Goal: Communication & Community: Participate in discussion

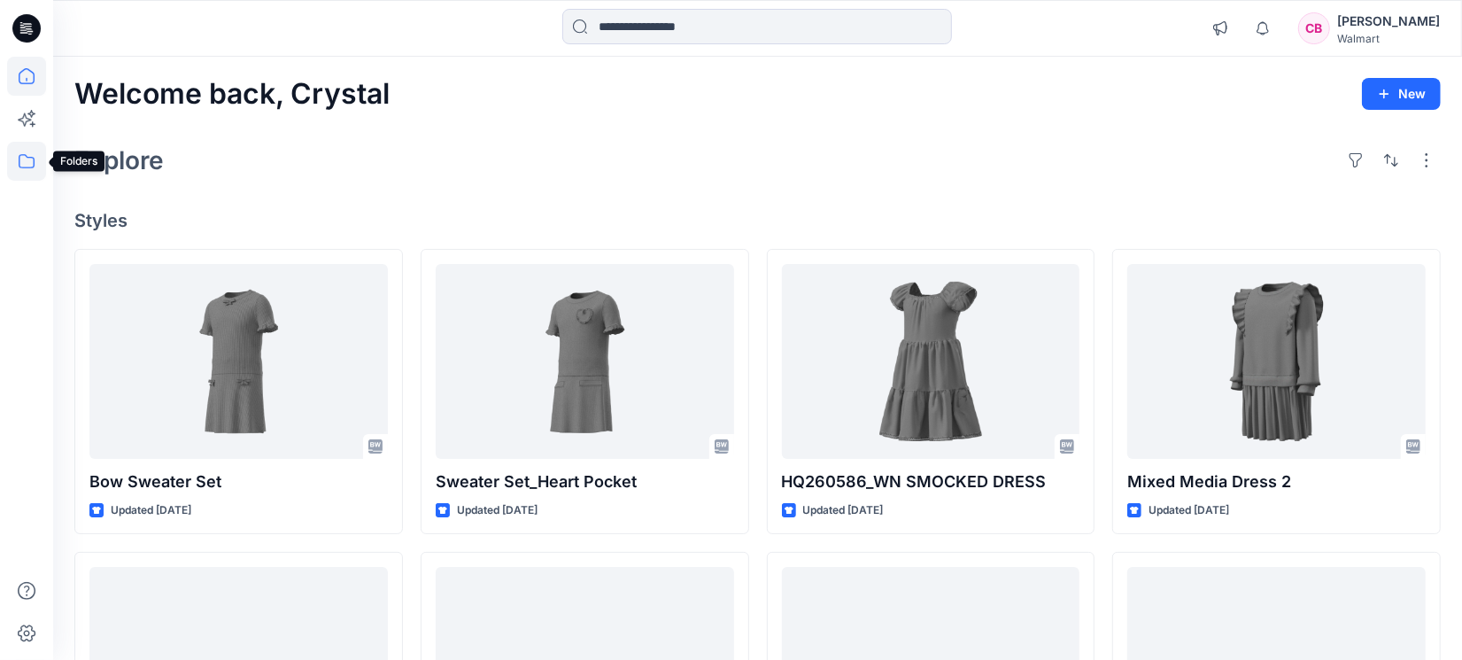
click at [34, 167] on icon at bounding box center [26, 161] width 39 height 39
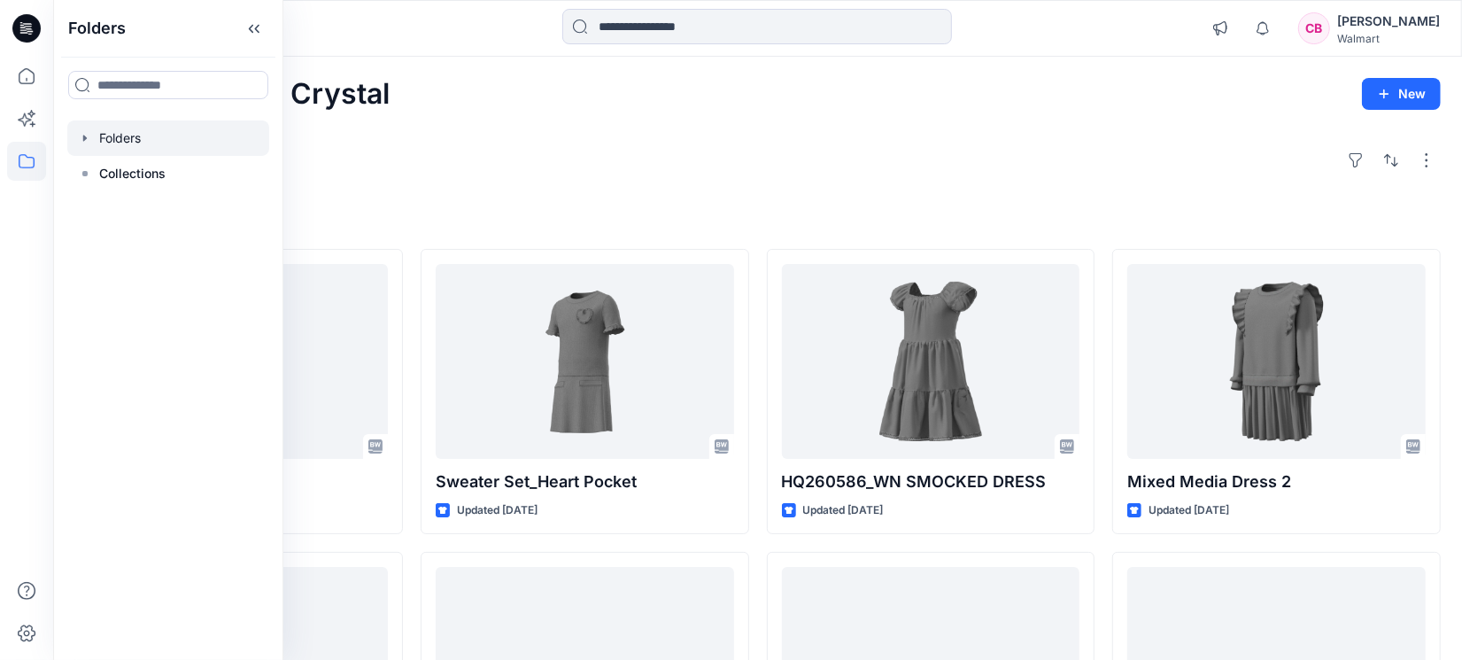
click at [136, 149] on div at bounding box center [168, 137] width 202 height 35
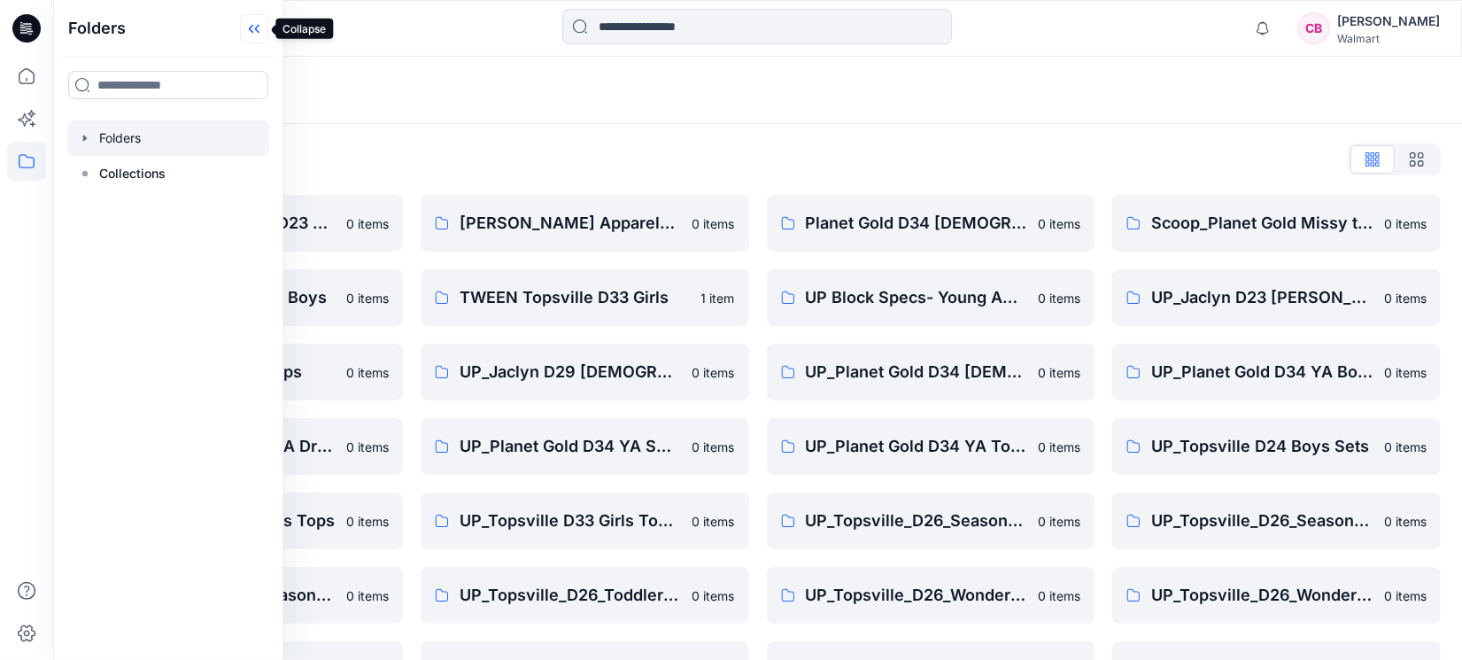
click at [245, 21] on icon at bounding box center [254, 28] width 28 height 29
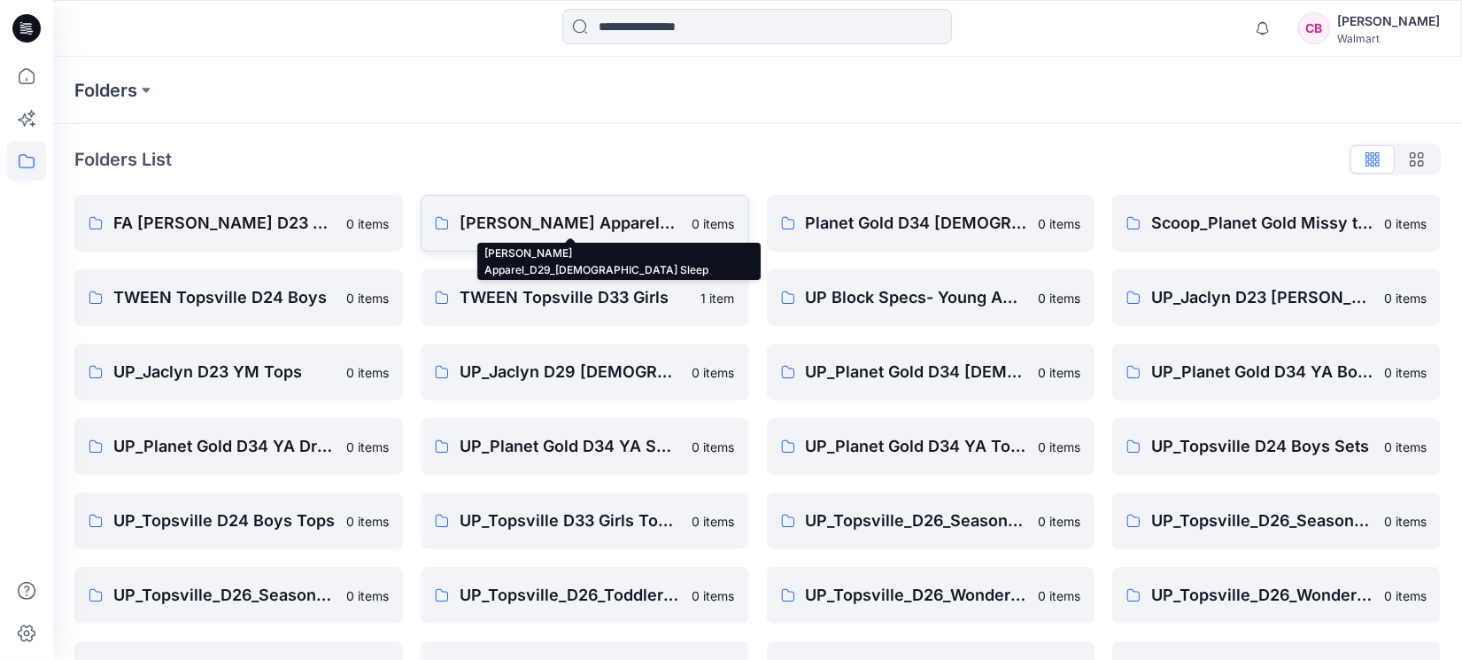
click at [567, 232] on p "[PERSON_NAME] Apparel_D29_[DEMOGRAPHIC_DATA] Sleep" at bounding box center [571, 223] width 222 height 25
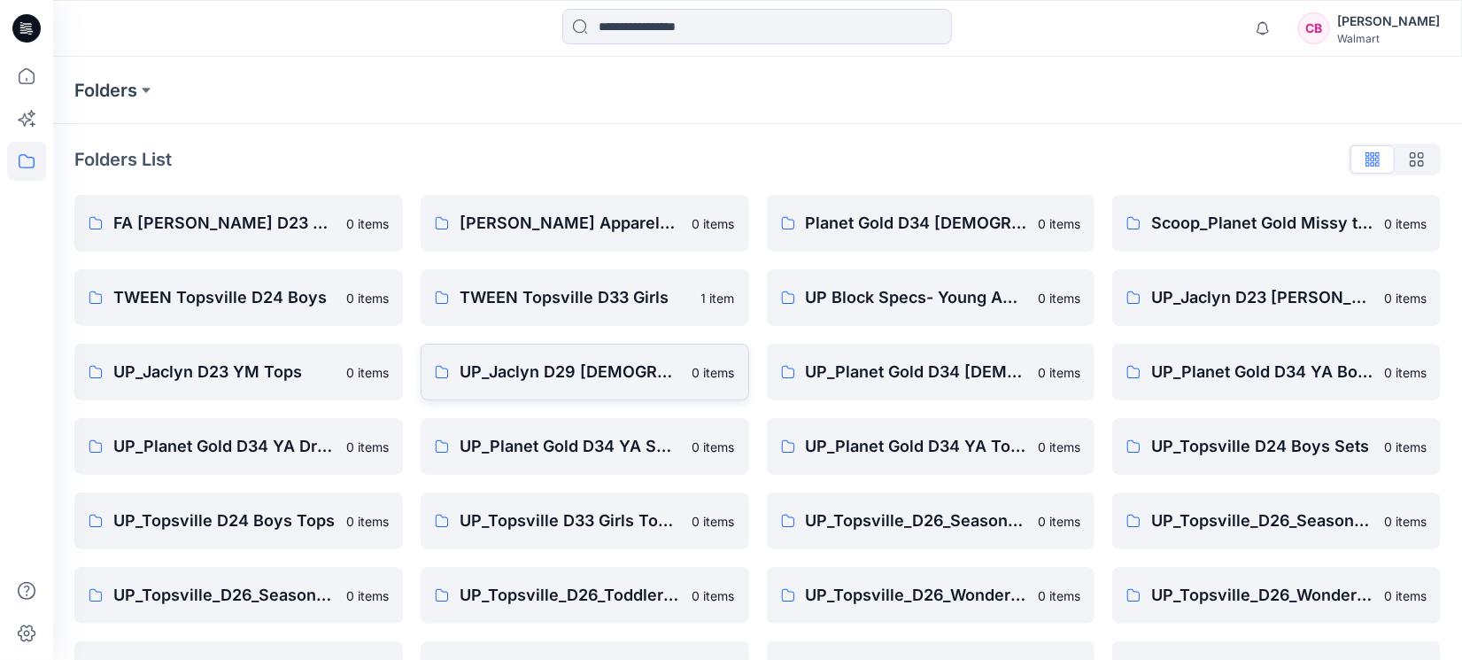
click at [548, 369] on p "UP_Jaclyn D29 Ladies Sleep" at bounding box center [571, 372] width 222 height 25
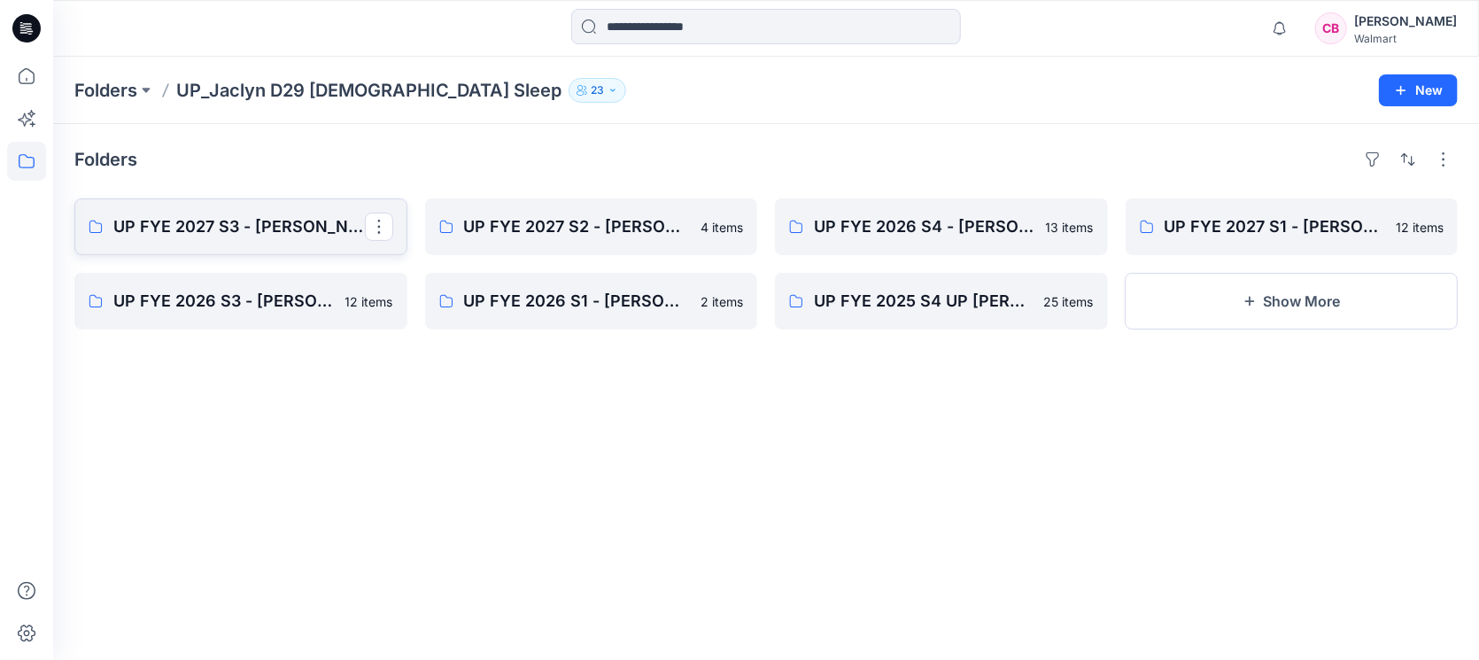
click at [234, 227] on p "UP FYE 2027 S3 - Jaclyn D29 Ladies Sleepwear" at bounding box center [239, 226] width 252 height 25
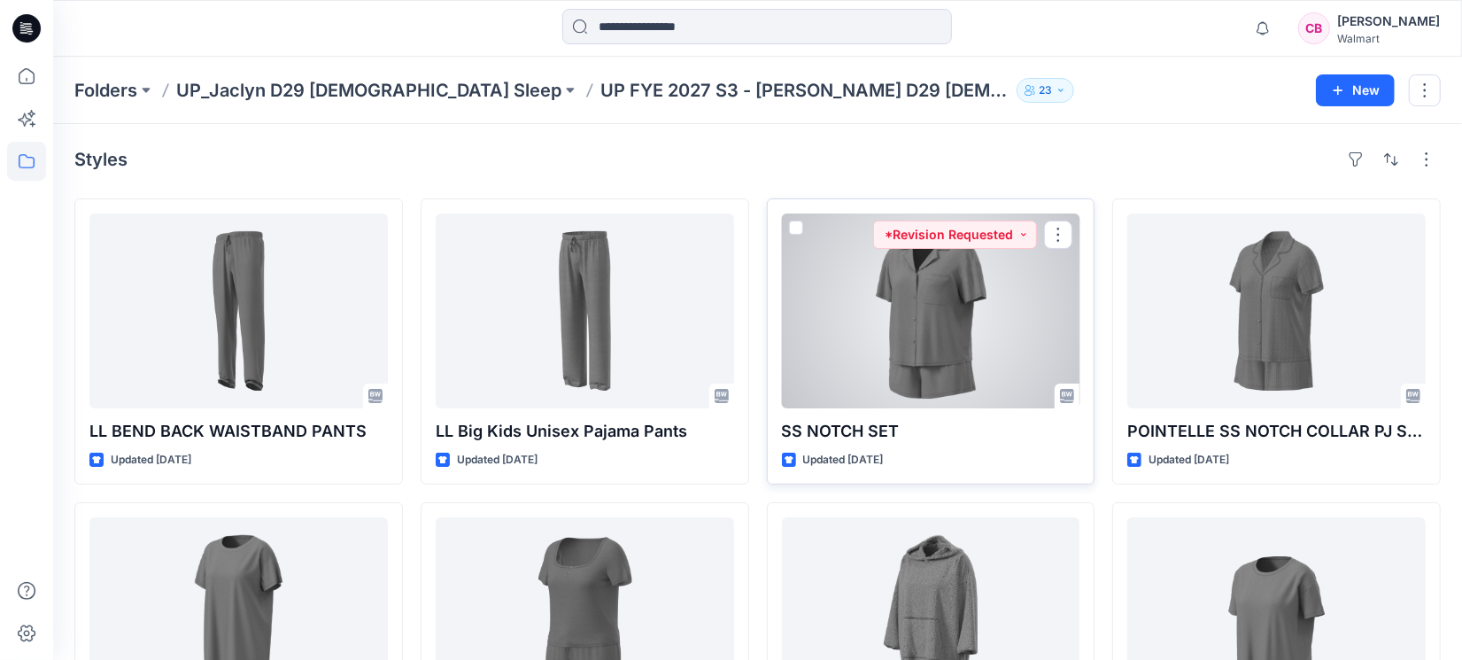
click at [955, 348] on div at bounding box center [931, 310] width 299 height 195
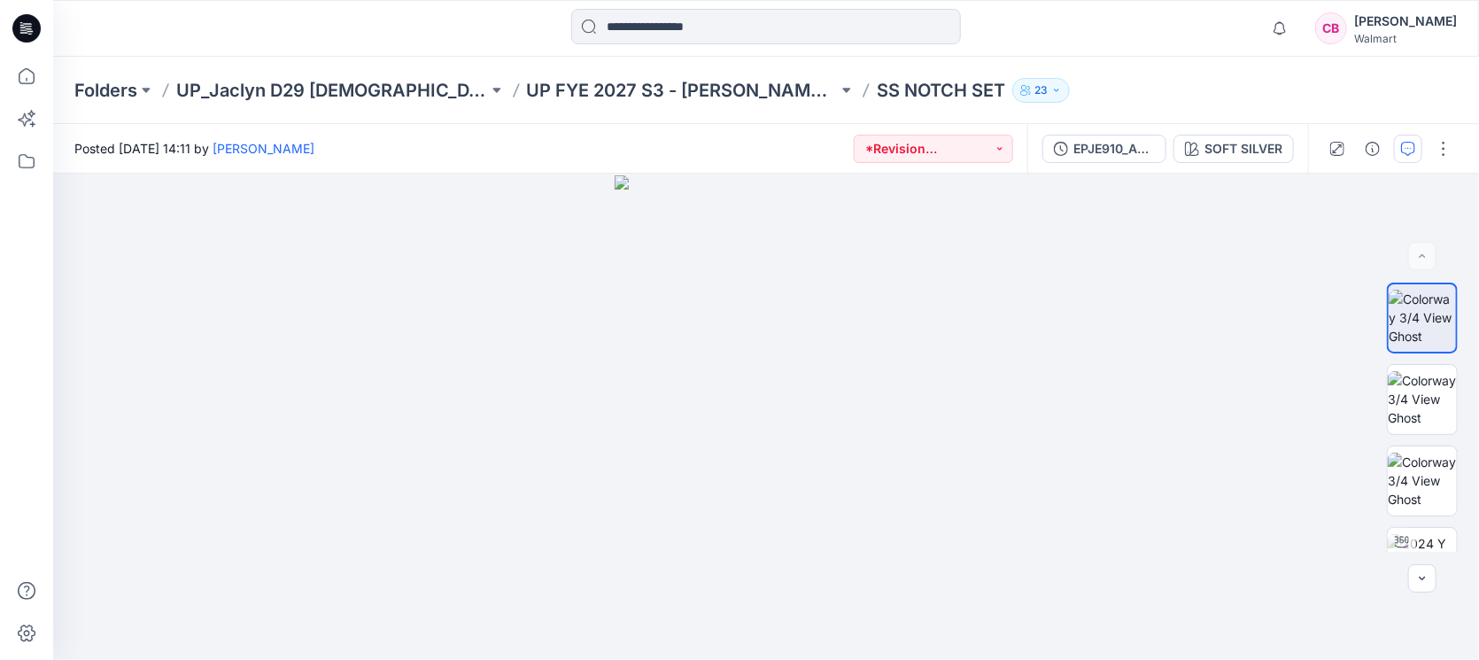
click at [1411, 151] on icon "button" at bounding box center [1408, 149] width 14 height 14
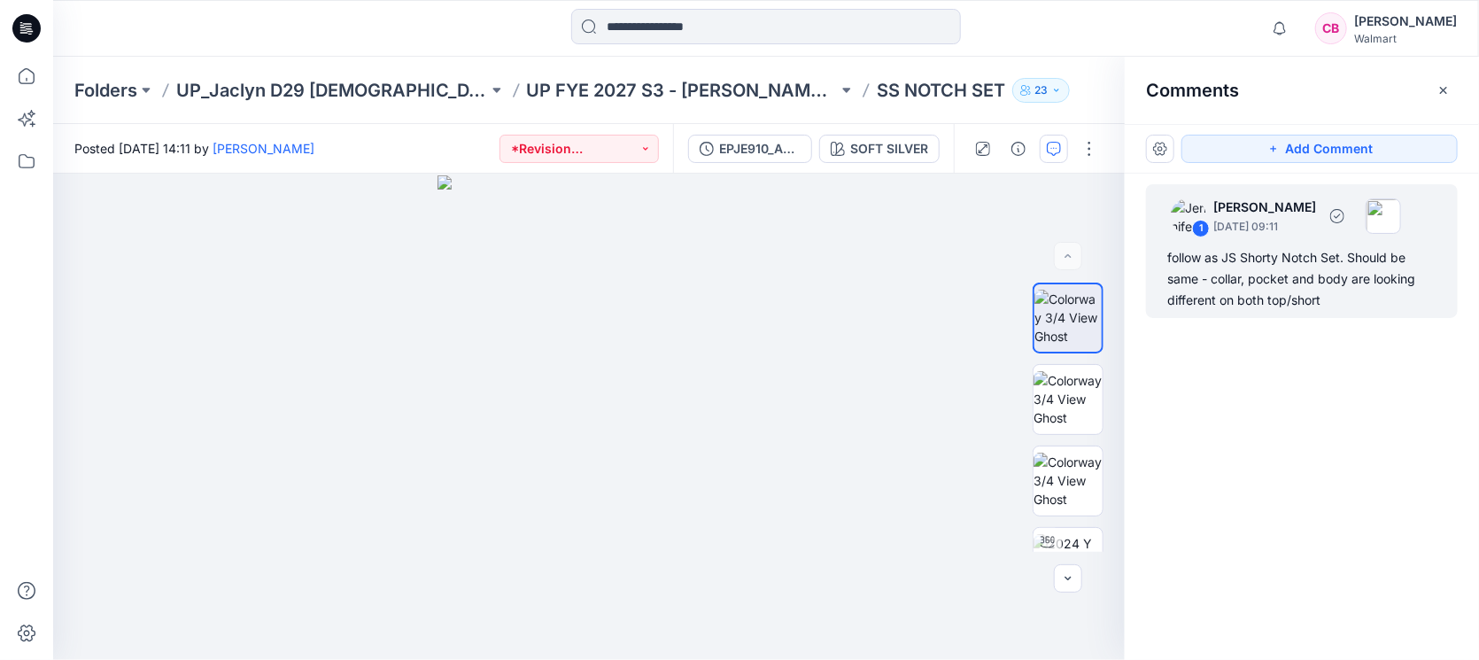
click at [1260, 275] on div "follow as JS Shorty Notch Set. Should be same - collar, pocket and body are loo…" at bounding box center [1301, 279] width 269 height 64
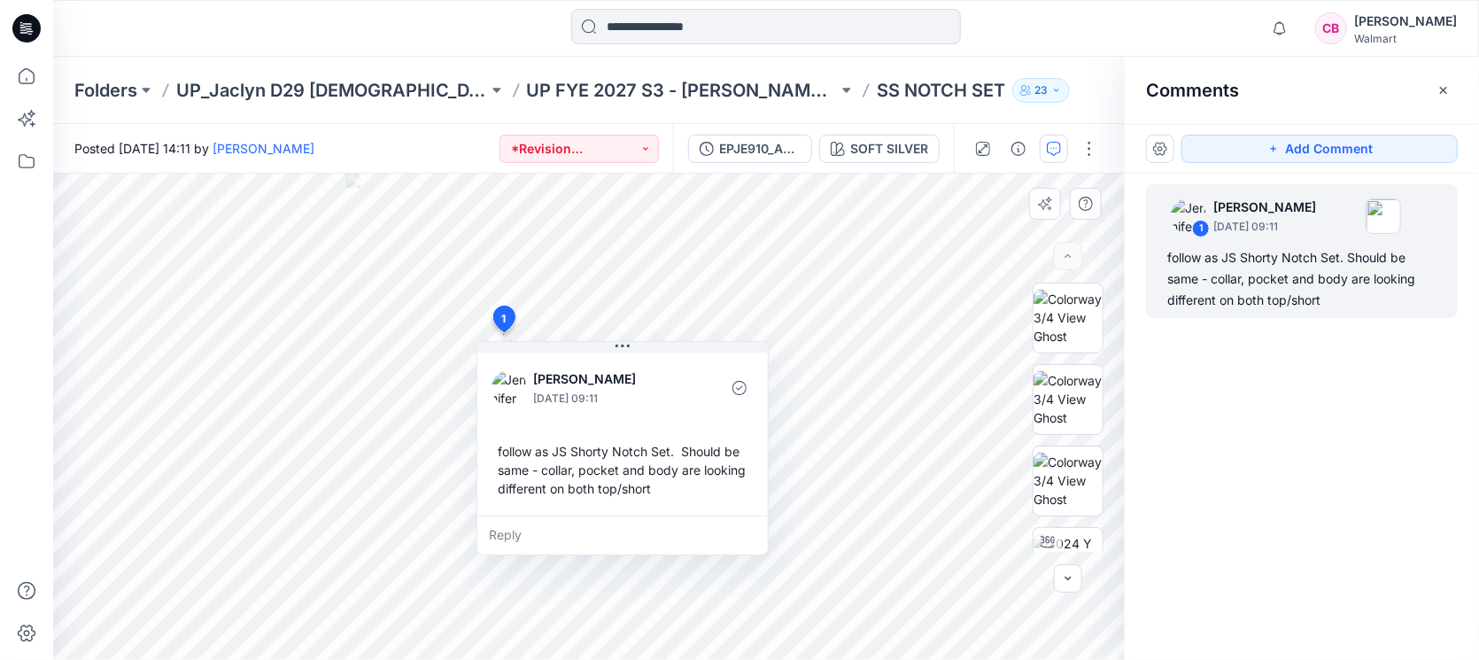
click at [558, 529] on div "Reply" at bounding box center [622, 535] width 291 height 39
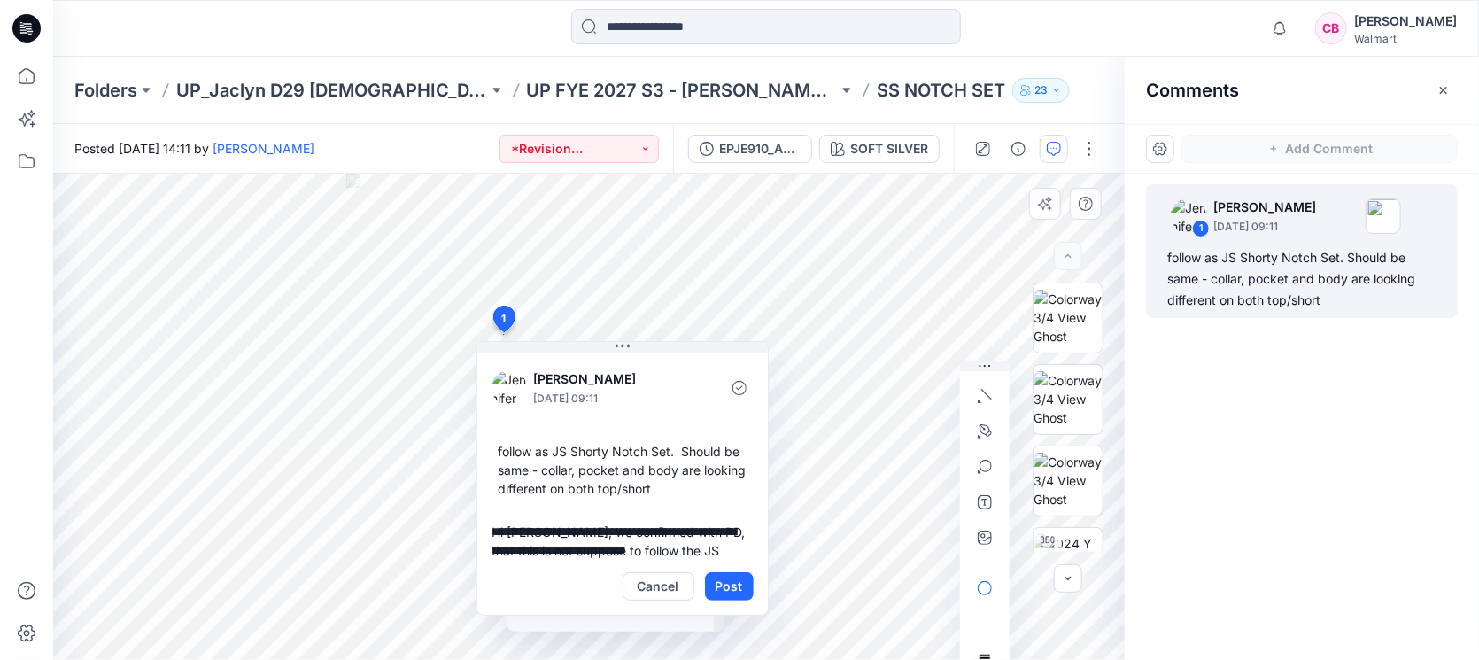
scroll to position [23, 0]
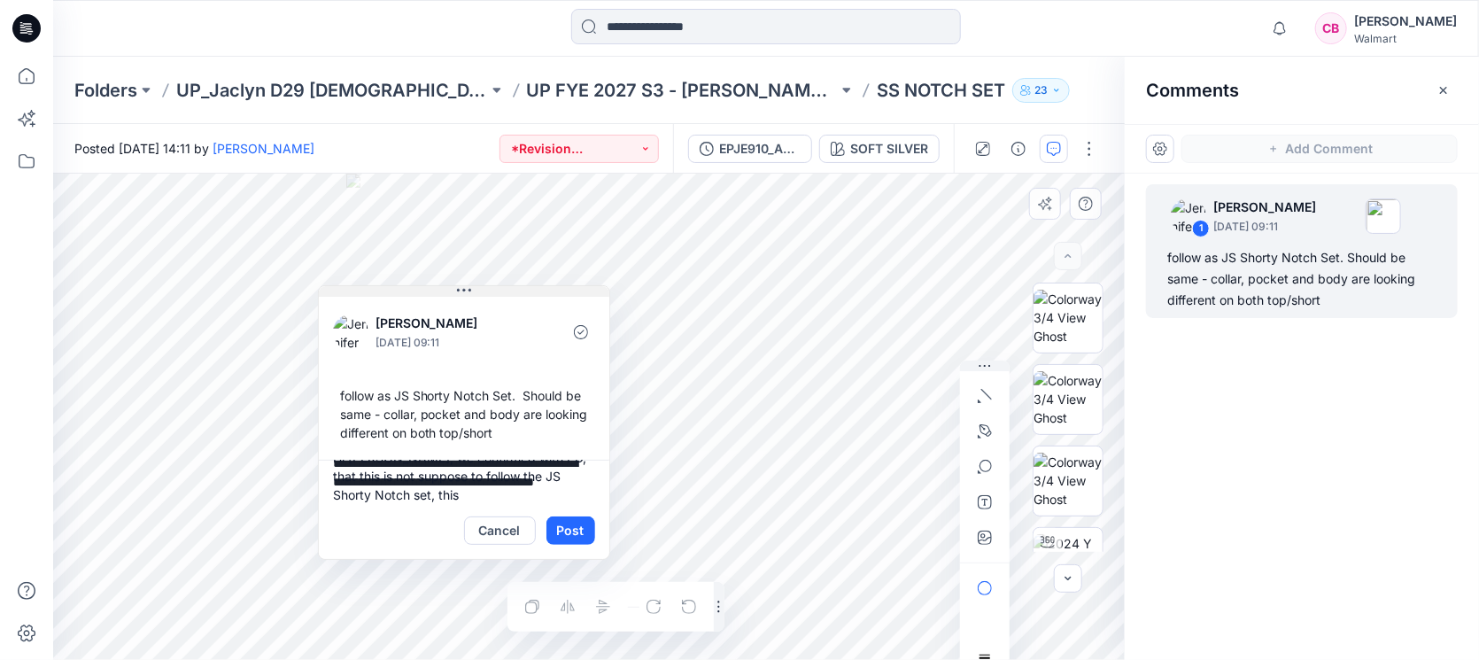
drag, startPoint x: 665, startPoint y: 348, endPoint x: 507, endPoint y: 292, distance: 168.1
click at [507, 292] on button at bounding box center [464, 291] width 291 height 11
click at [430, 492] on textarea "**********" at bounding box center [464, 481] width 291 height 43
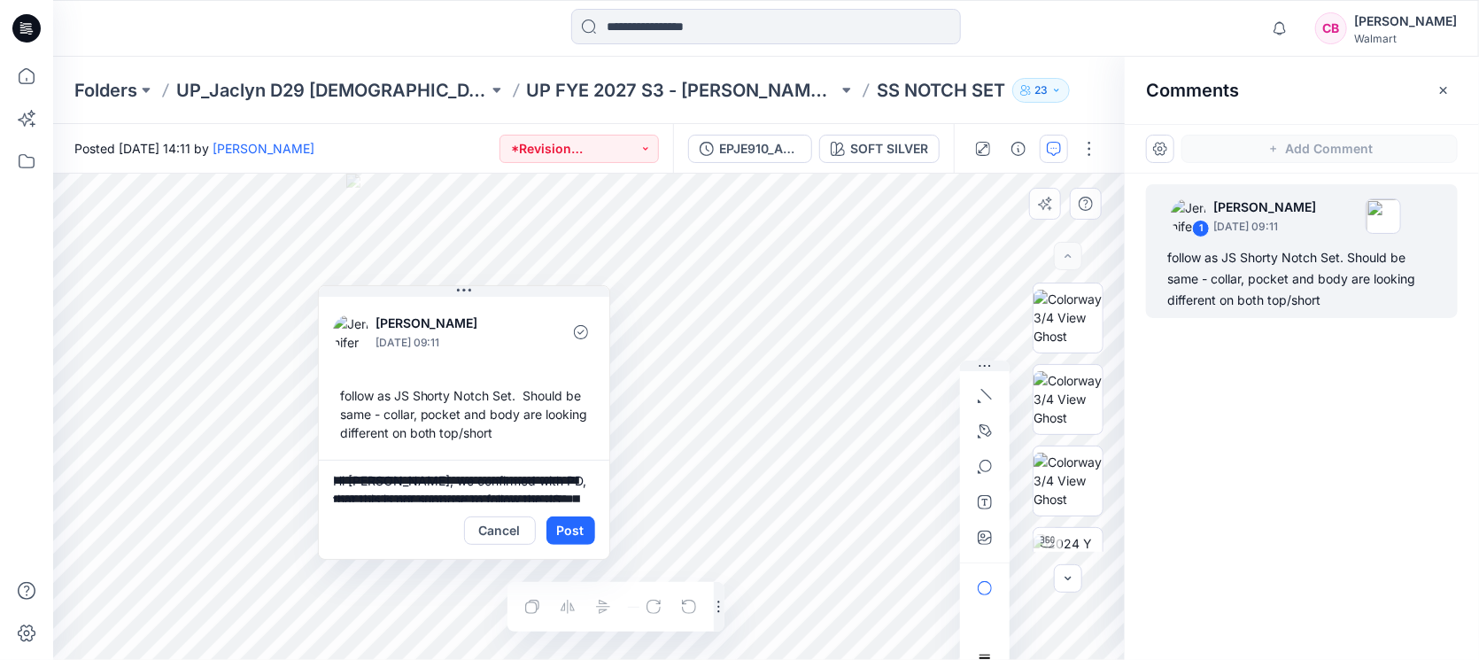
click at [427, 479] on textarea "**********" at bounding box center [464, 481] width 291 height 43
click at [535, 475] on textarea "**********" at bounding box center [464, 481] width 291 height 43
drag, startPoint x: 356, startPoint y: 491, endPoint x: 362, endPoint y: 469, distance: 23.0
click at [362, 469] on textarea "**********" at bounding box center [464, 481] width 291 height 43
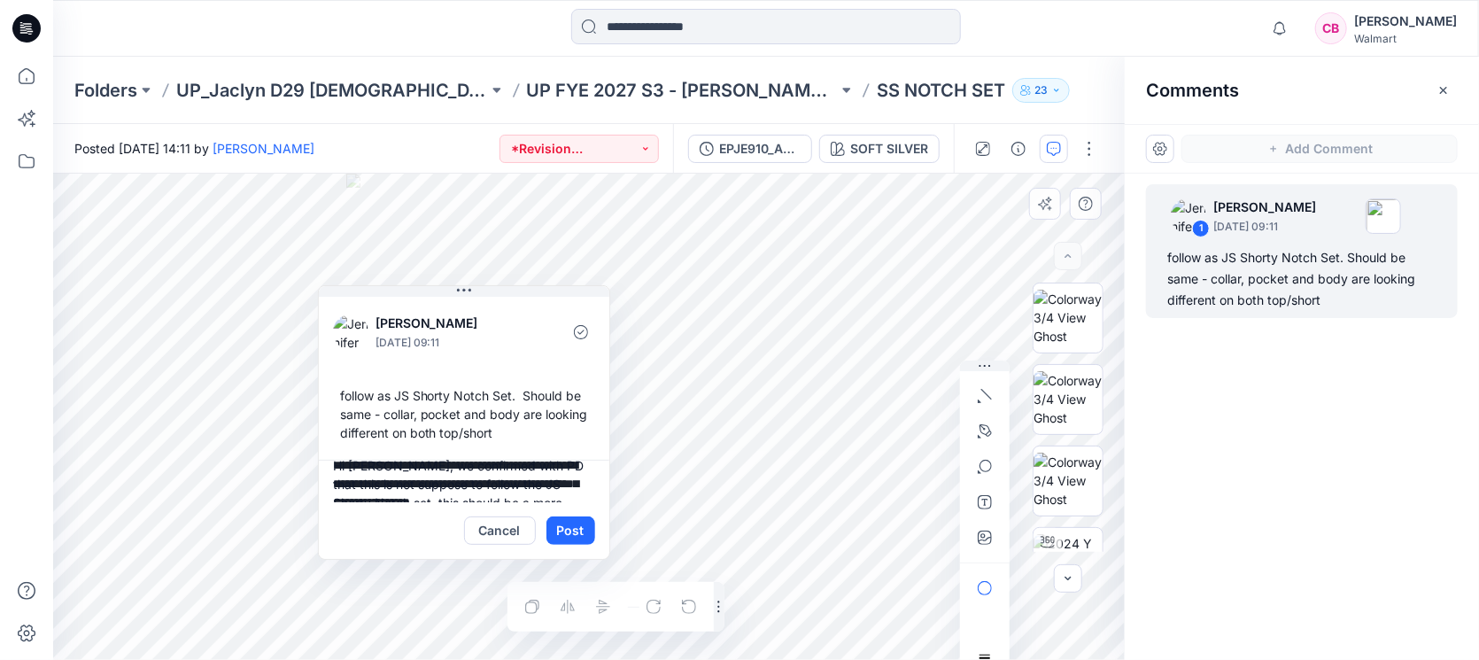
click at [368, 489] on textarea "**********" at bounding box center [464, 481] width 291 height 43
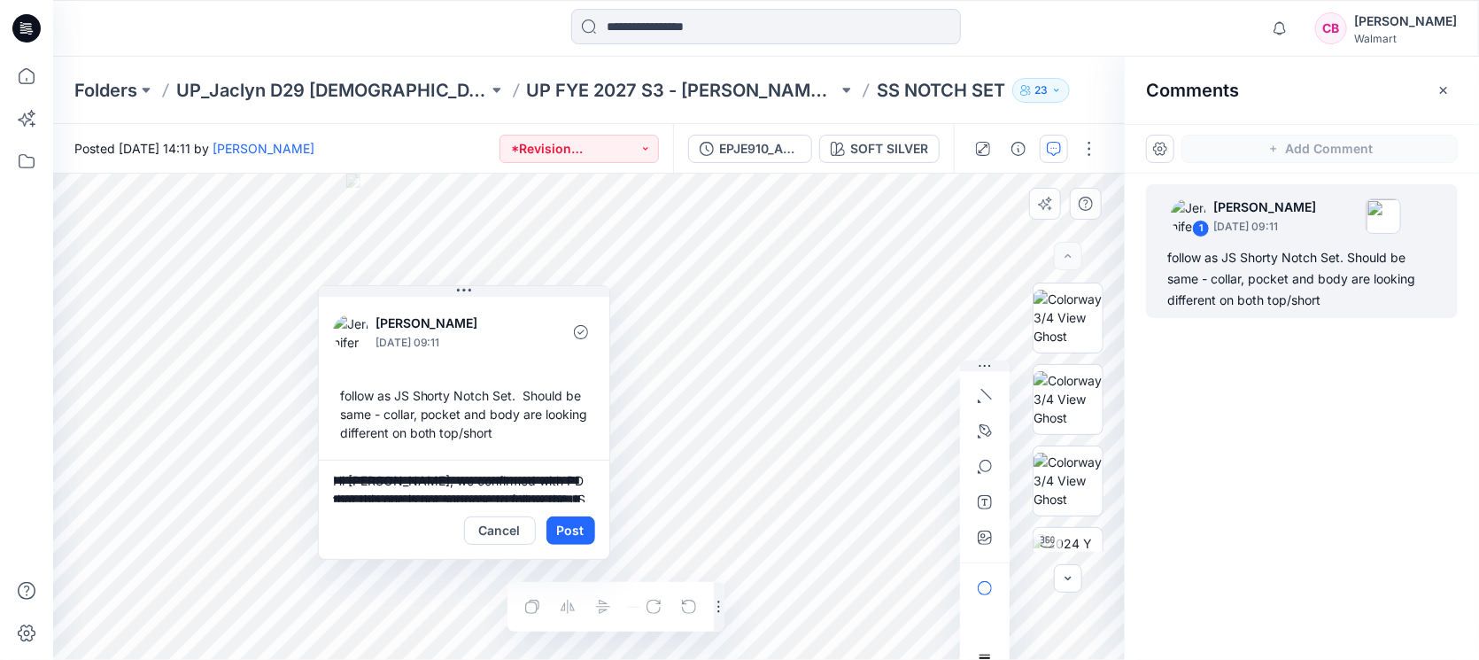
scroll to position [17, 0]
click at [512, 462] on textarea "**********" at bounding box center [464, 481] width 291 height 43
type textarea "**********"
click at [407, 470] on textarea "**********" at bounding box center [464, 481] width 291 height 43
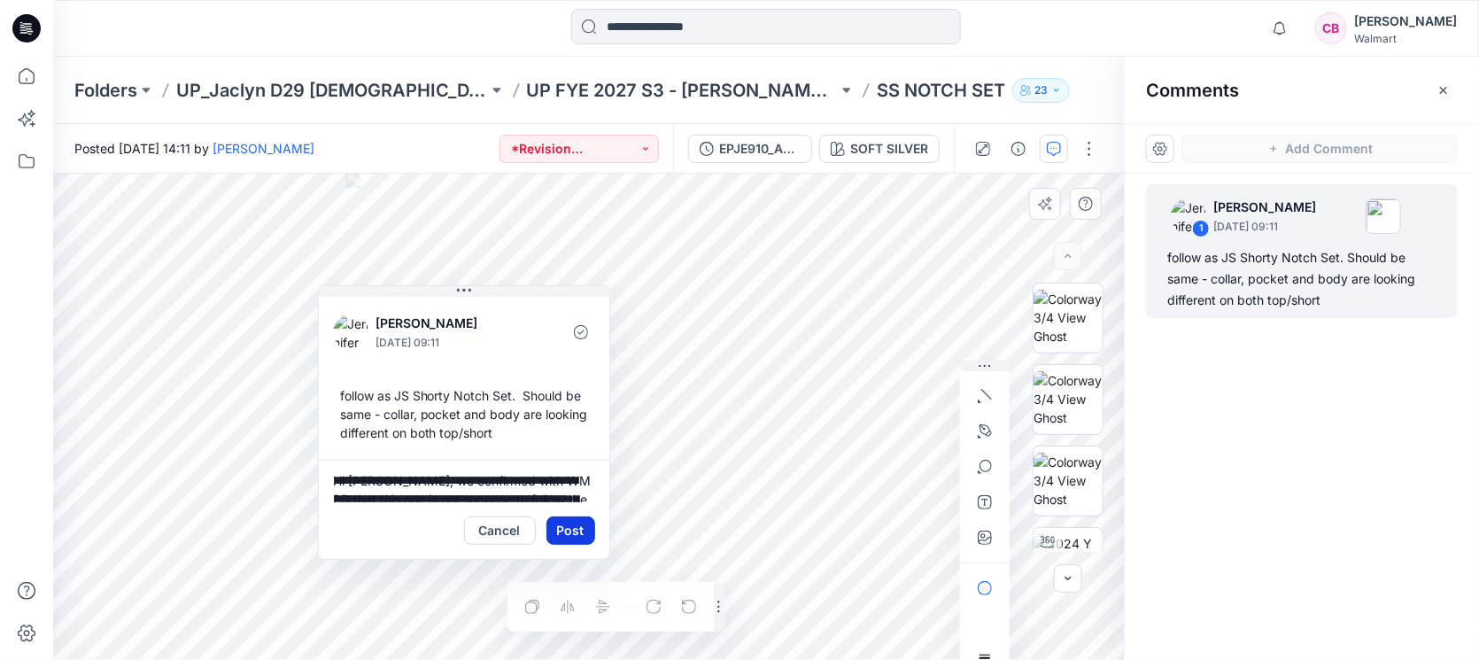
scroll to position [73, 0]
click at [571, 520] on button "Post" at bounding box center [571, 530] width 49 height 28
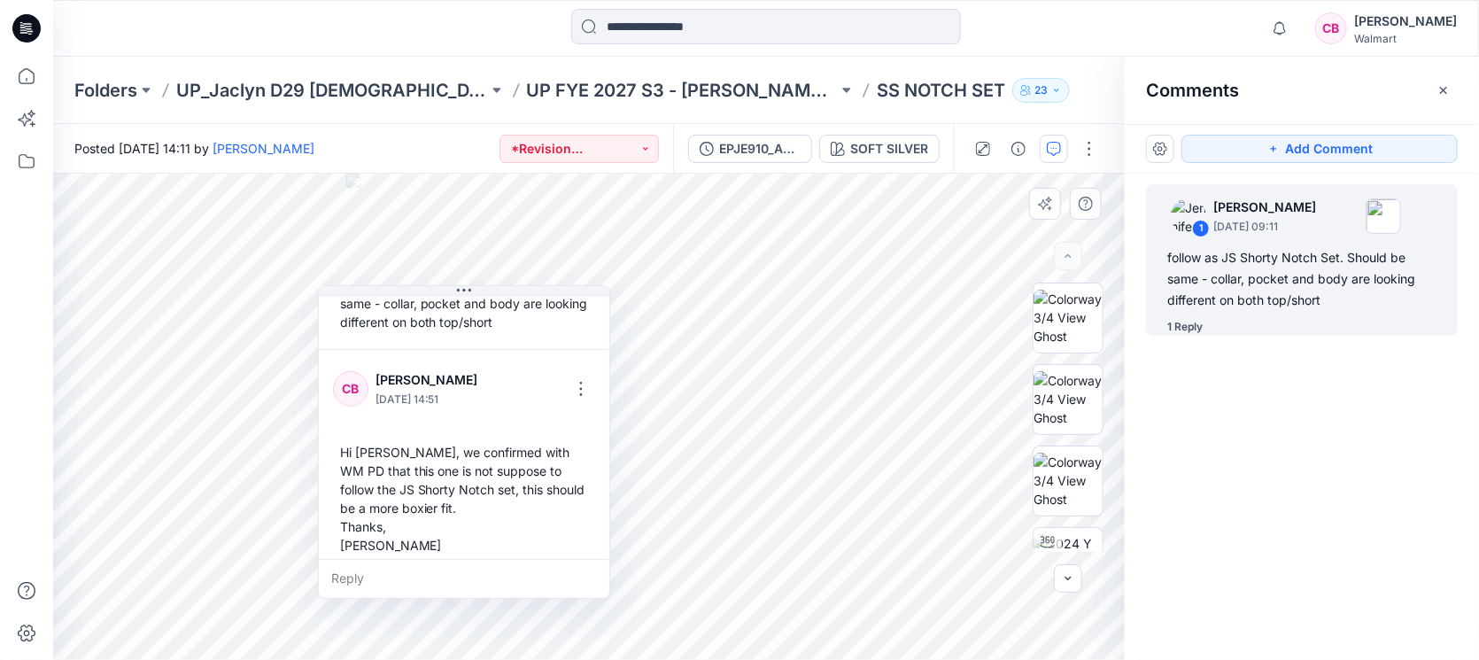
scroll to position [124, 0]
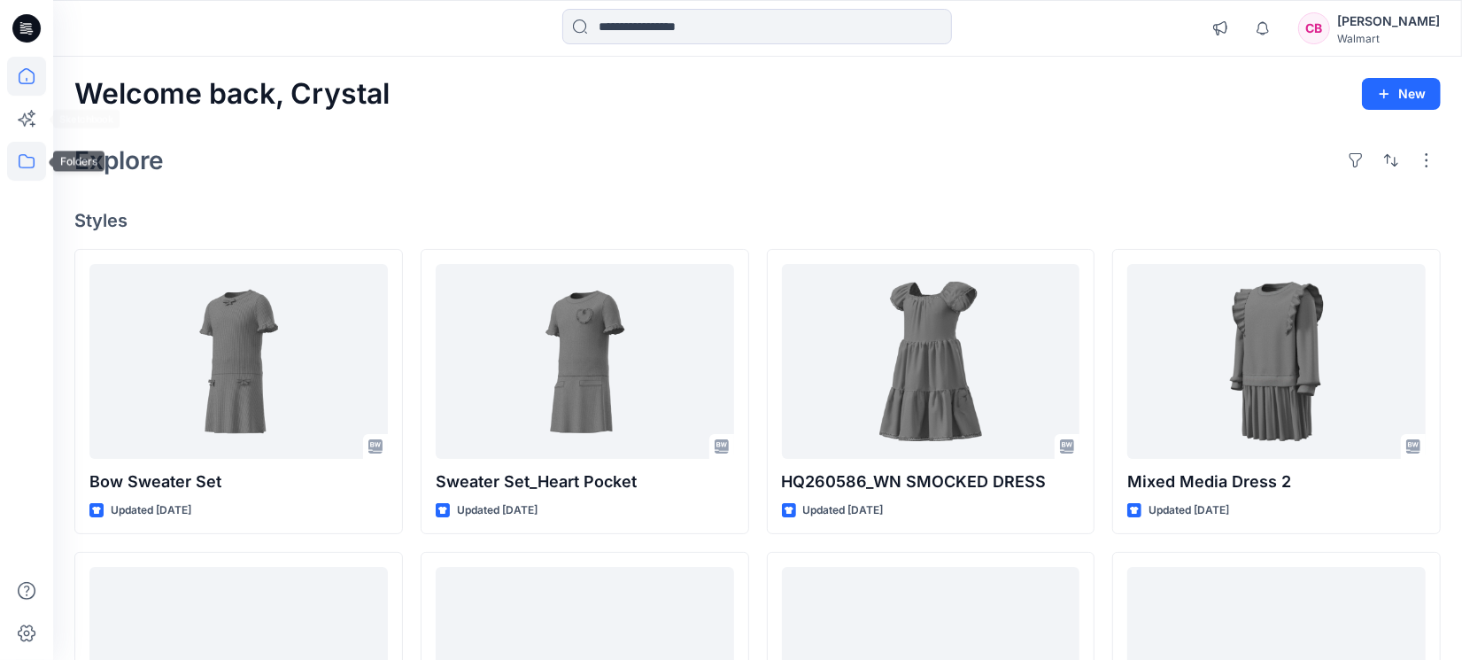
click at [19, 167] on icon at bounding box center [27, 161] width 16 height 14
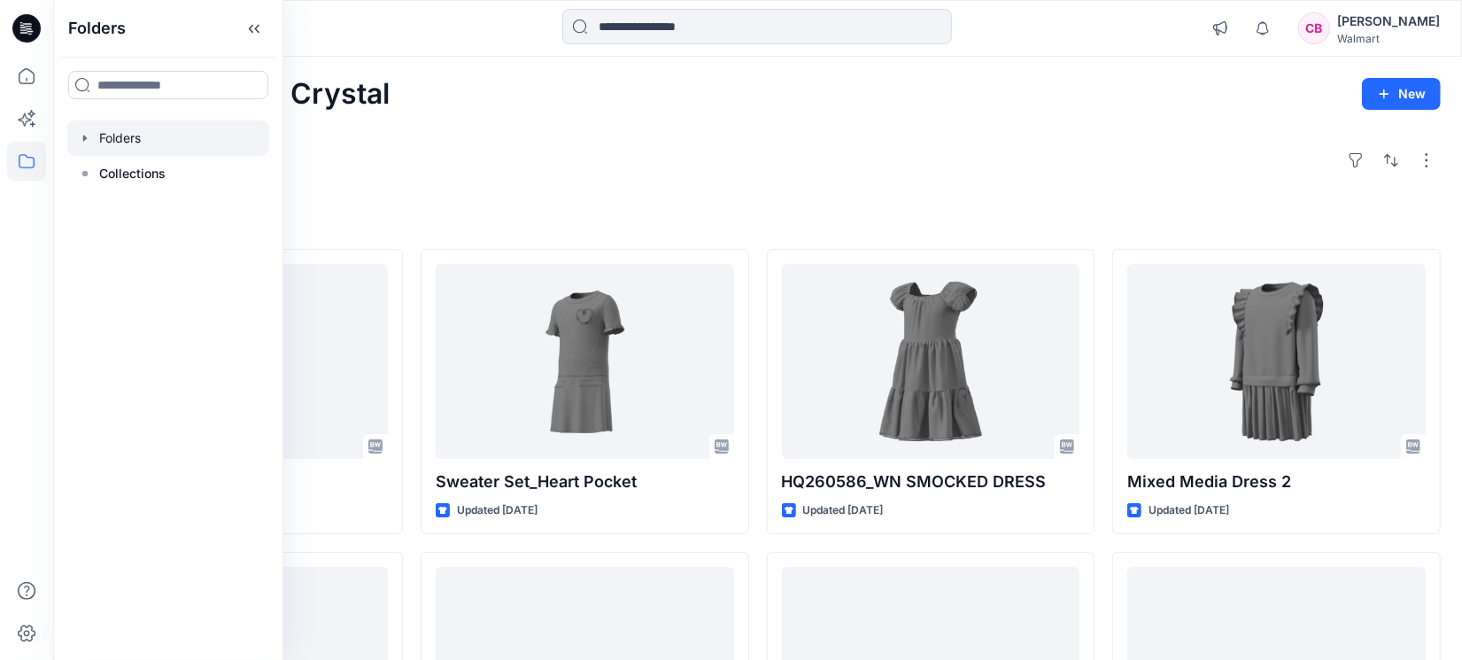
click at [116, 133] on div at bounding box center [168, 137] width 202 height 35
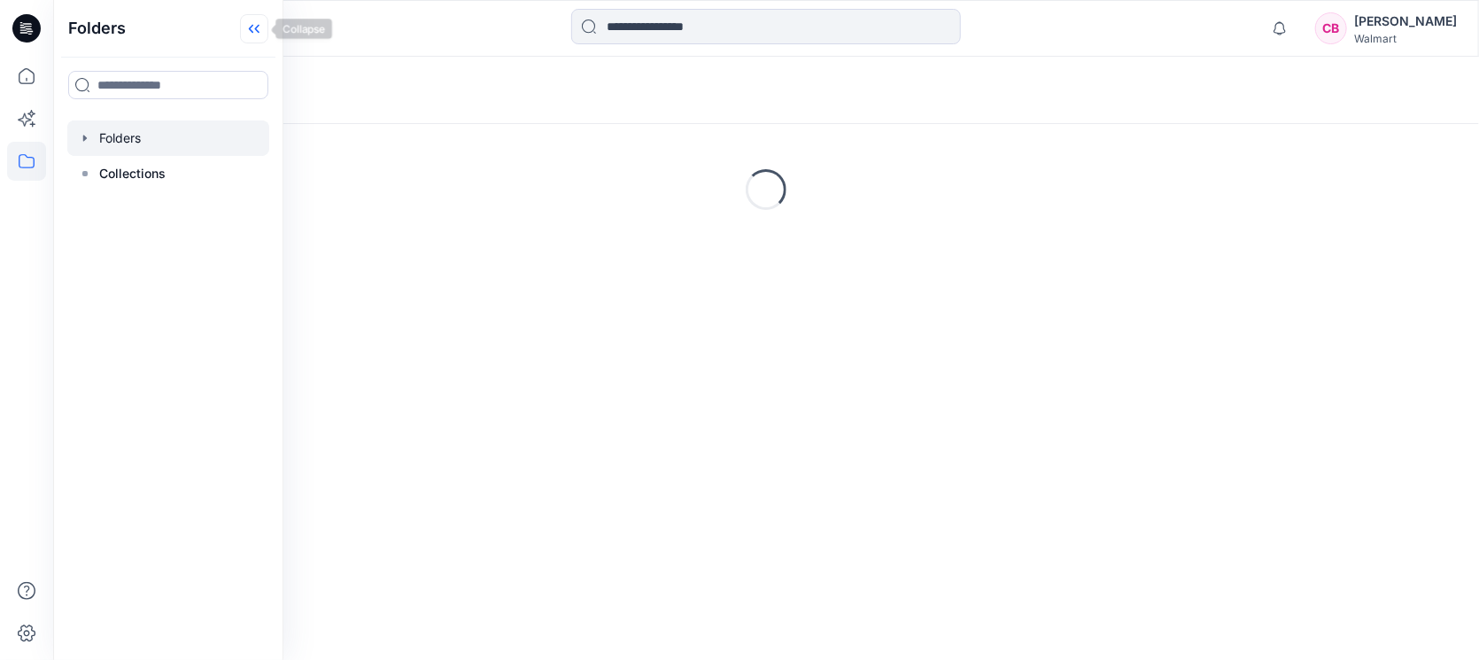
click at [245, 27] on icon at bounding box center [254, 28] width 28 height 29
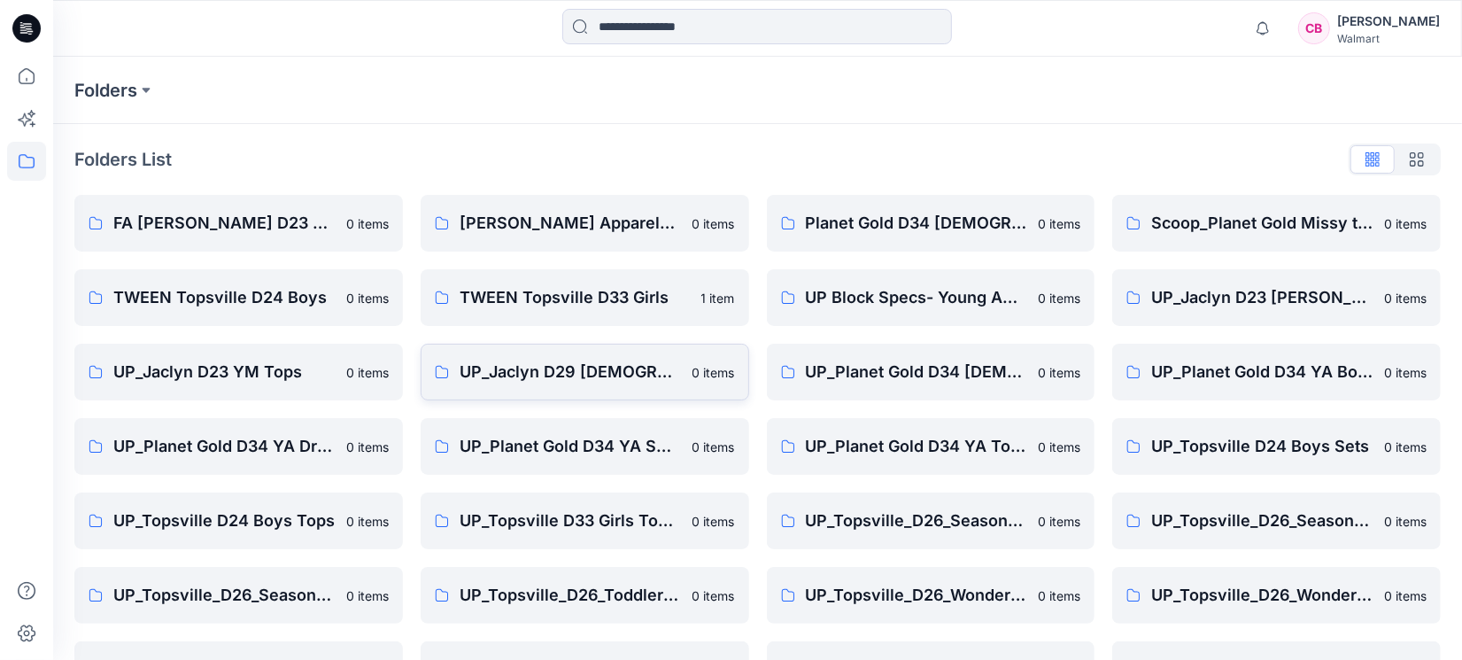
click at [570, 372] on p "UP_Jaclyn D29 Ladies Sleep" at bounding box center [571, 372] width 222 height 25
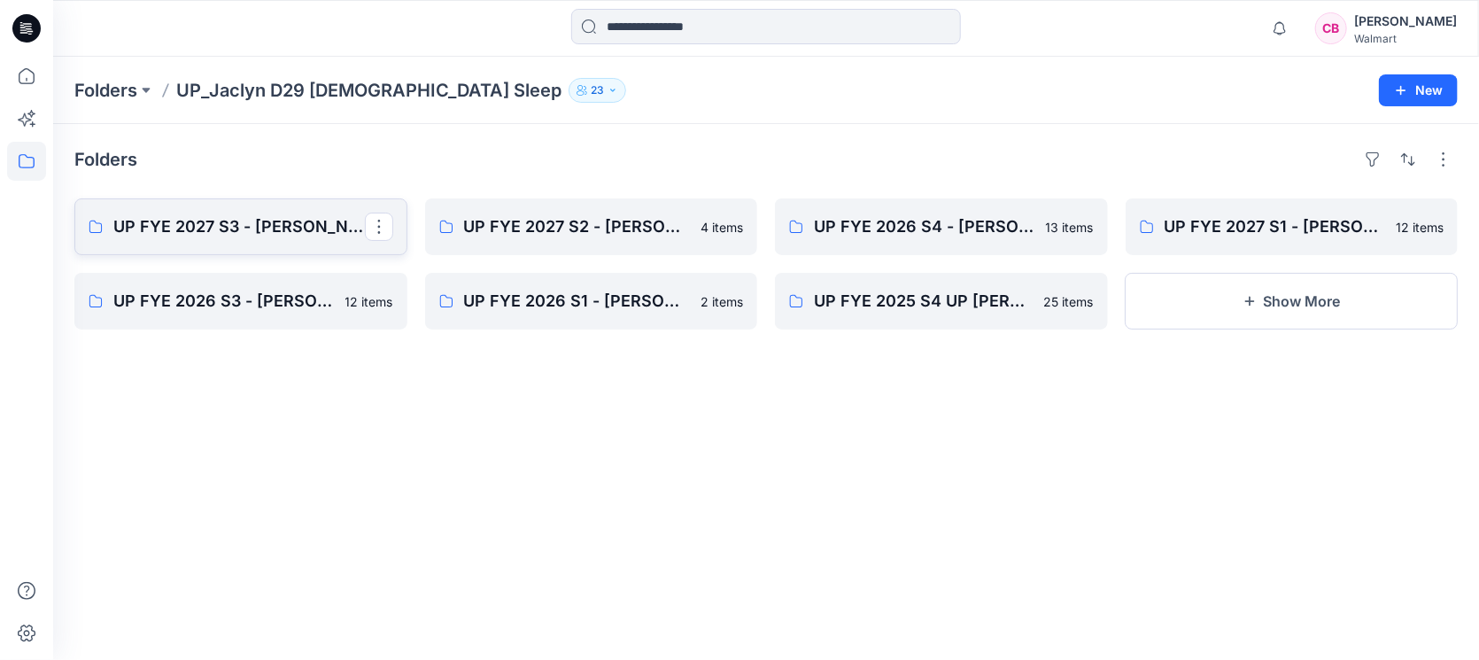
click at [277, 231] on p "UP FYE 2027 S3 - Jaclyn D29 Ladies Sleepwear" at bounding box center [239, 226] width 252 height 25
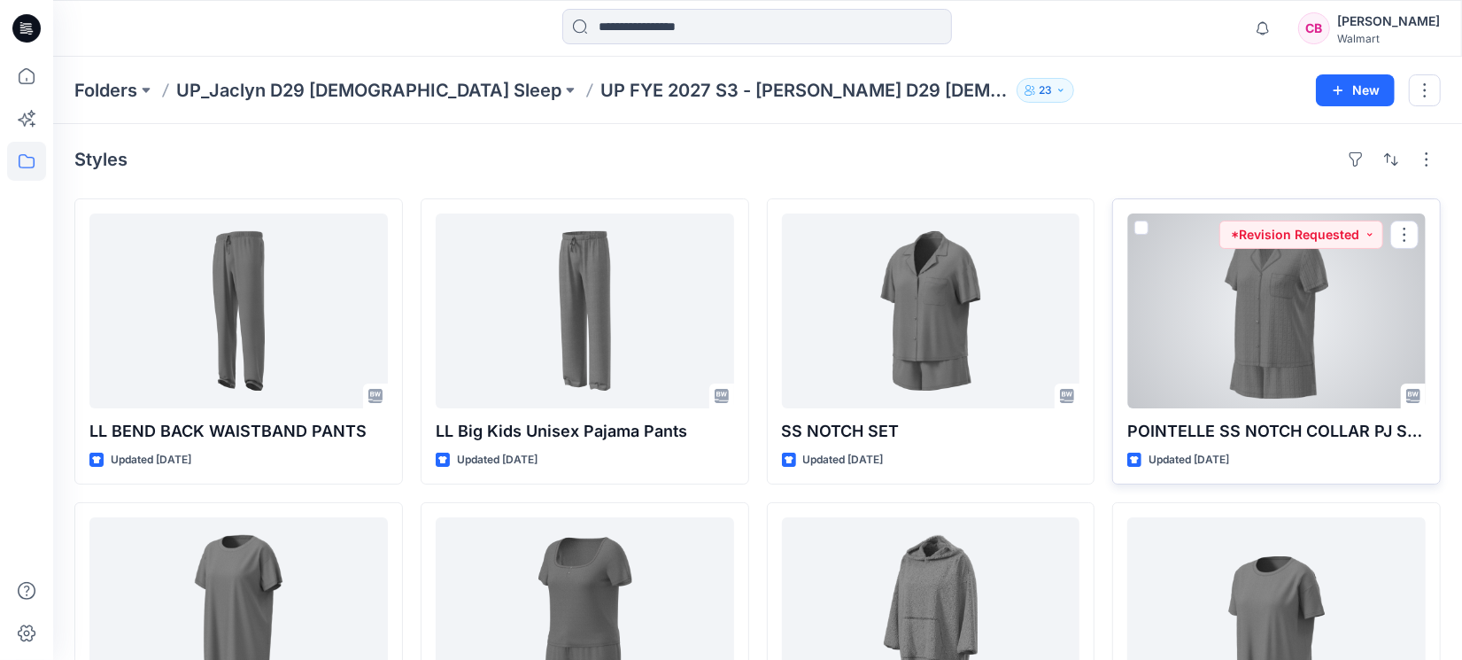
click at [1299, 345] on div at bounding box center [1277, 310] width 299 height 195
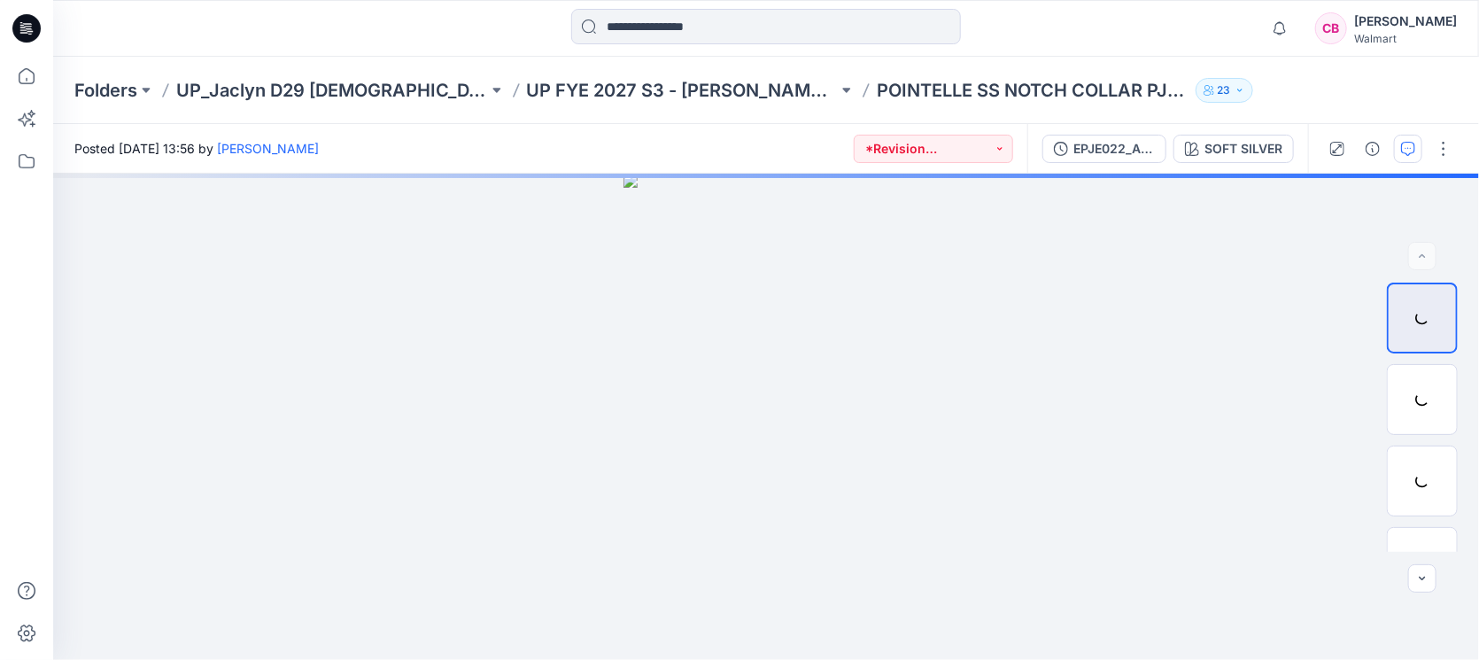
click at [1409, 149] on icon "button" at bounding box center [1408, 149] width 14 height 14
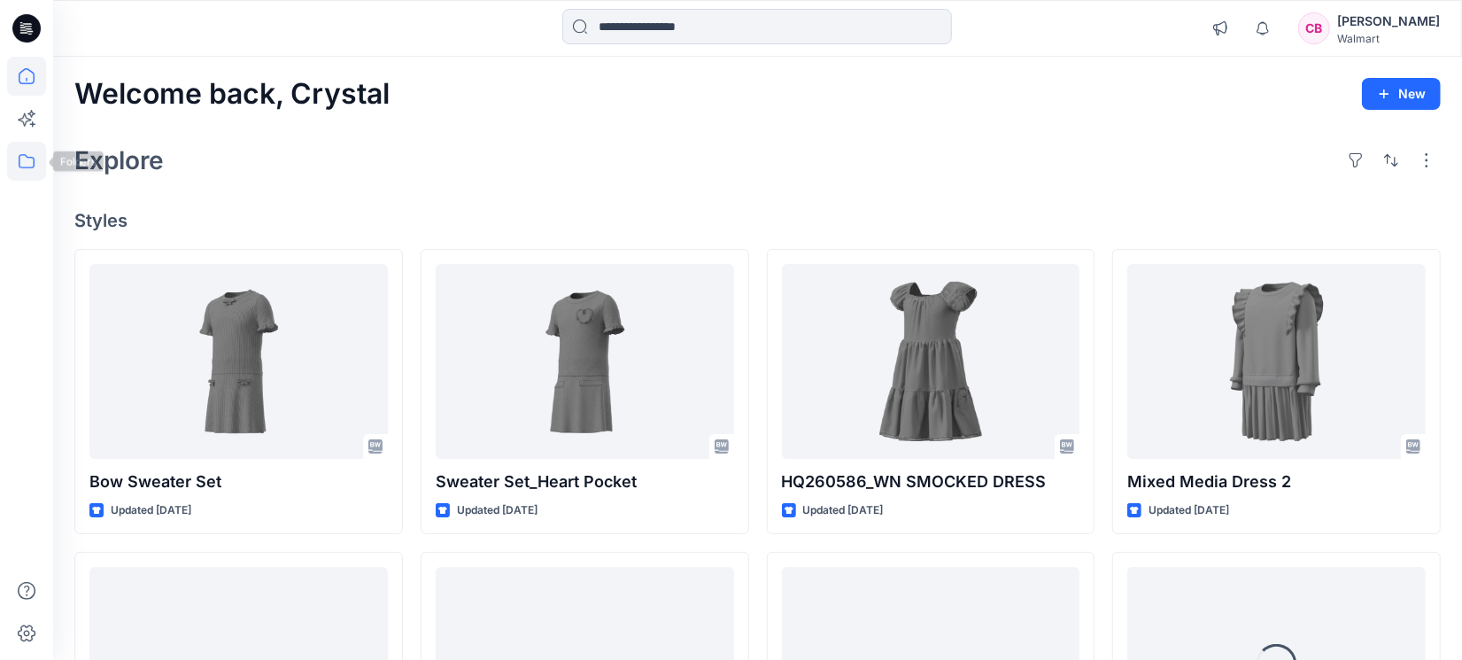
click at [41, 151] on icon at bounding box center [26, 161] width 39 height 39
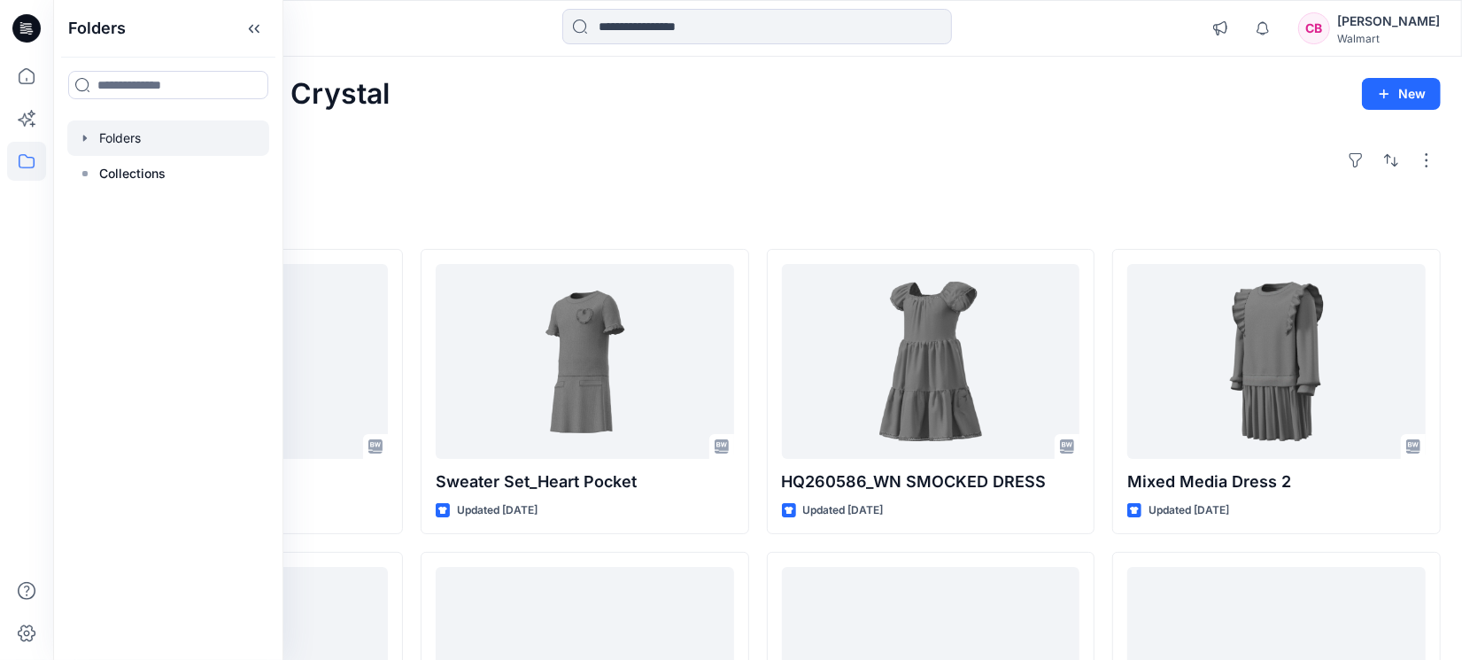
click at [153, 144] on div at bounding box center [168, 137] width 202 height 35
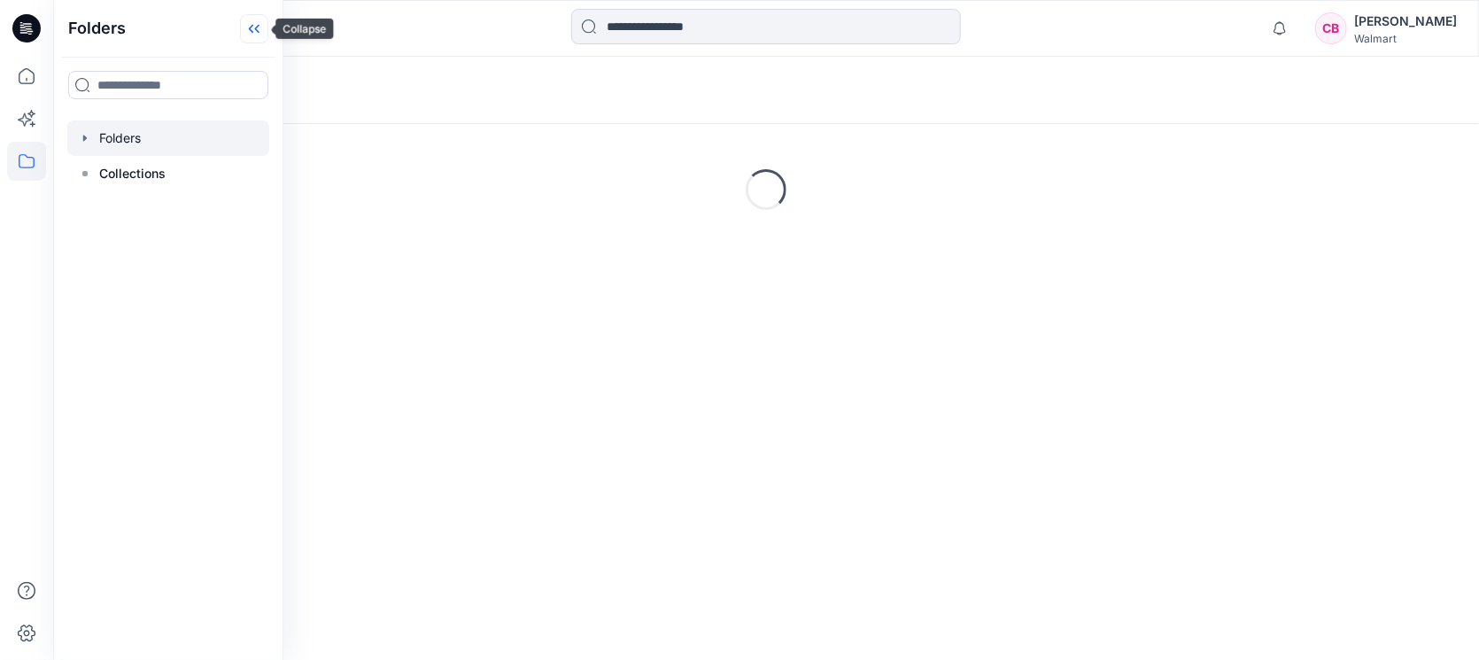
click at [262, 19] on icon at bounding box center [254, 28] width 28 height 29
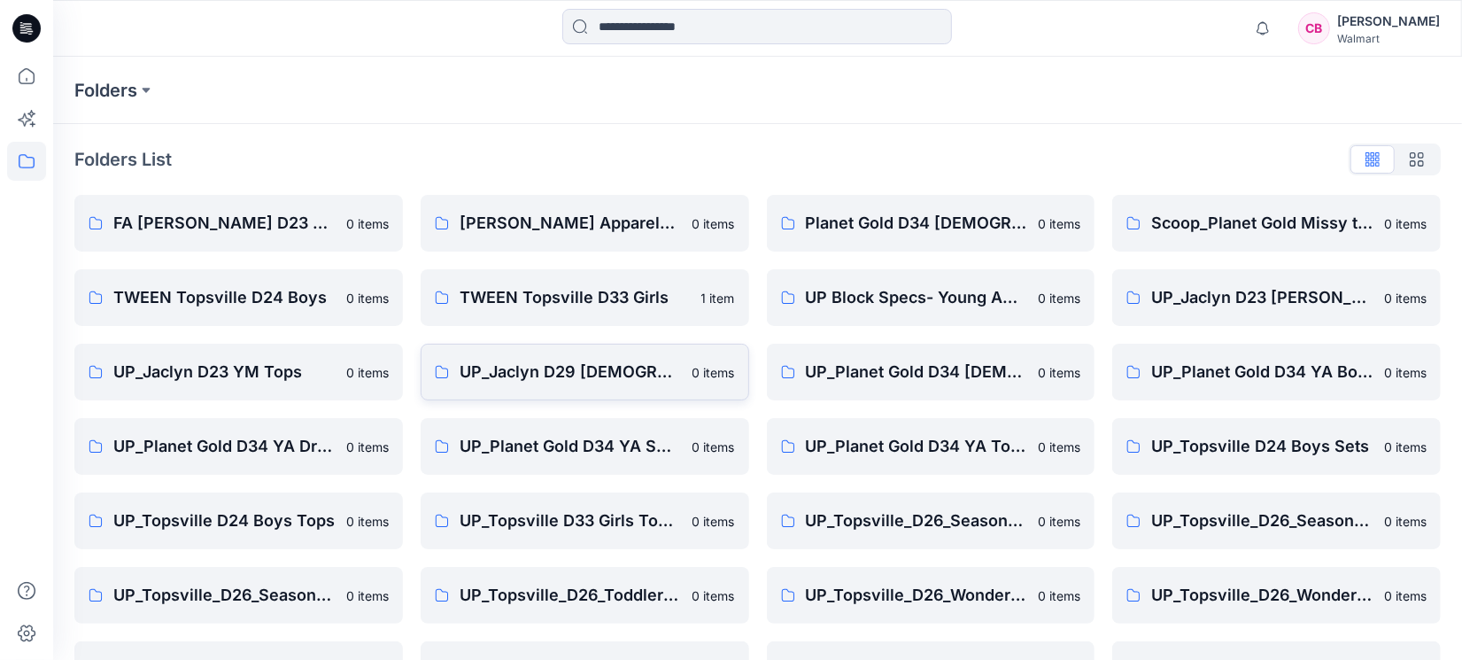
click at [604, 371] on p "UP_Jaclyn D29 Ladies Sleep" at bounding box center [571, 372] width 222 height 25
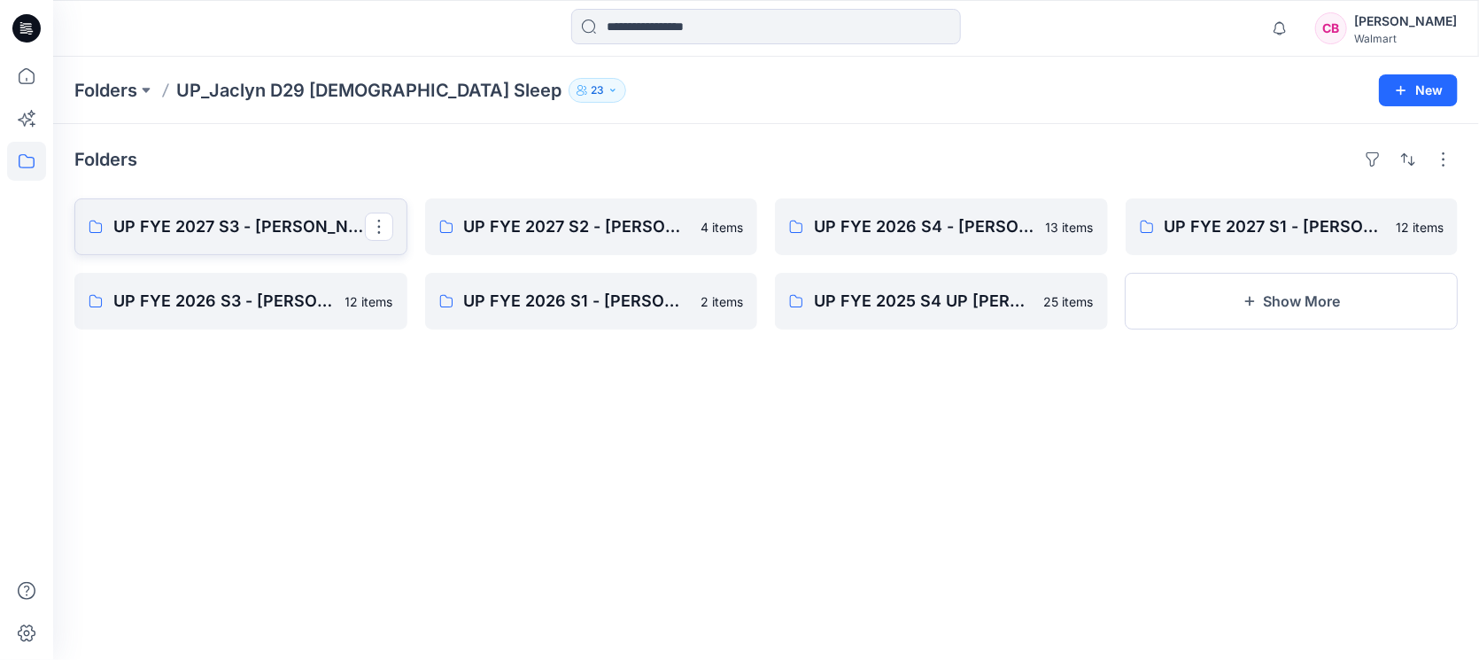
click at [232, 222] on p "UP FYE 2027 S3 - Jaclyn D29 Ladies Sleepwear" at bounding box center [239, 226] width 252 height 25
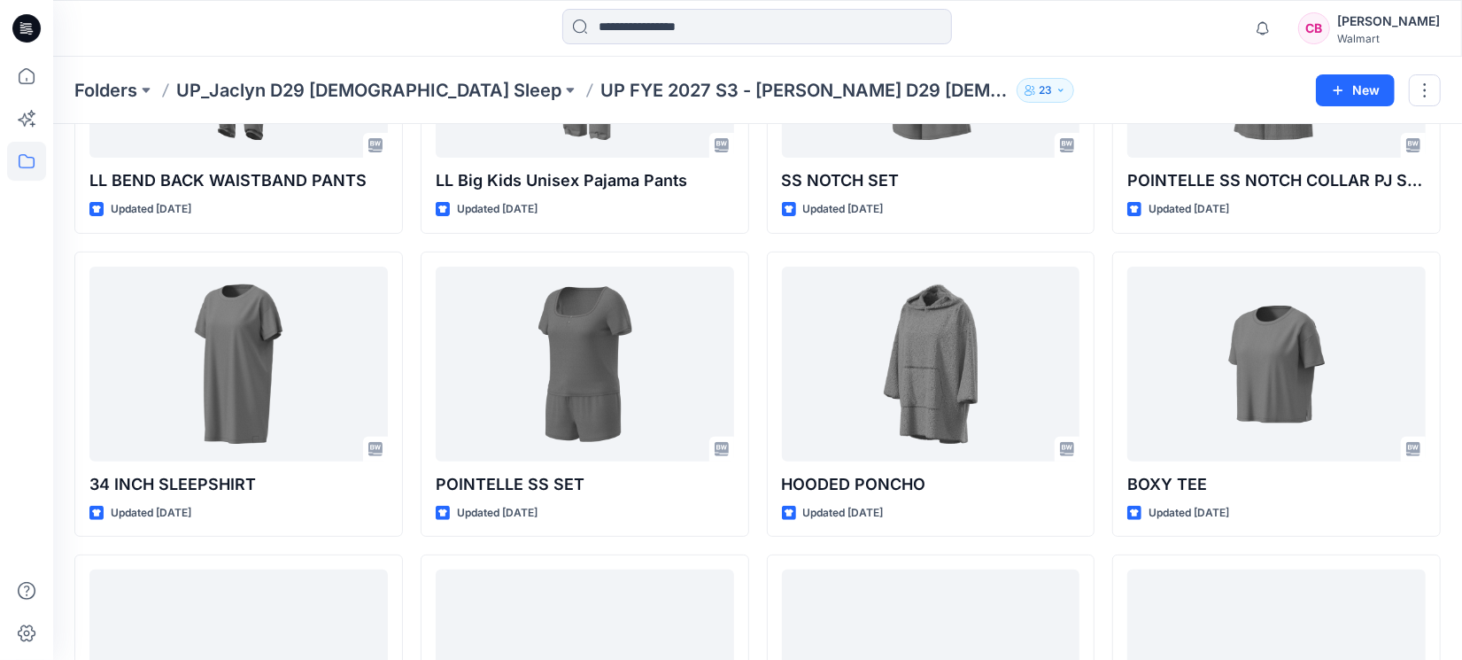
scroll to position [514, 0]
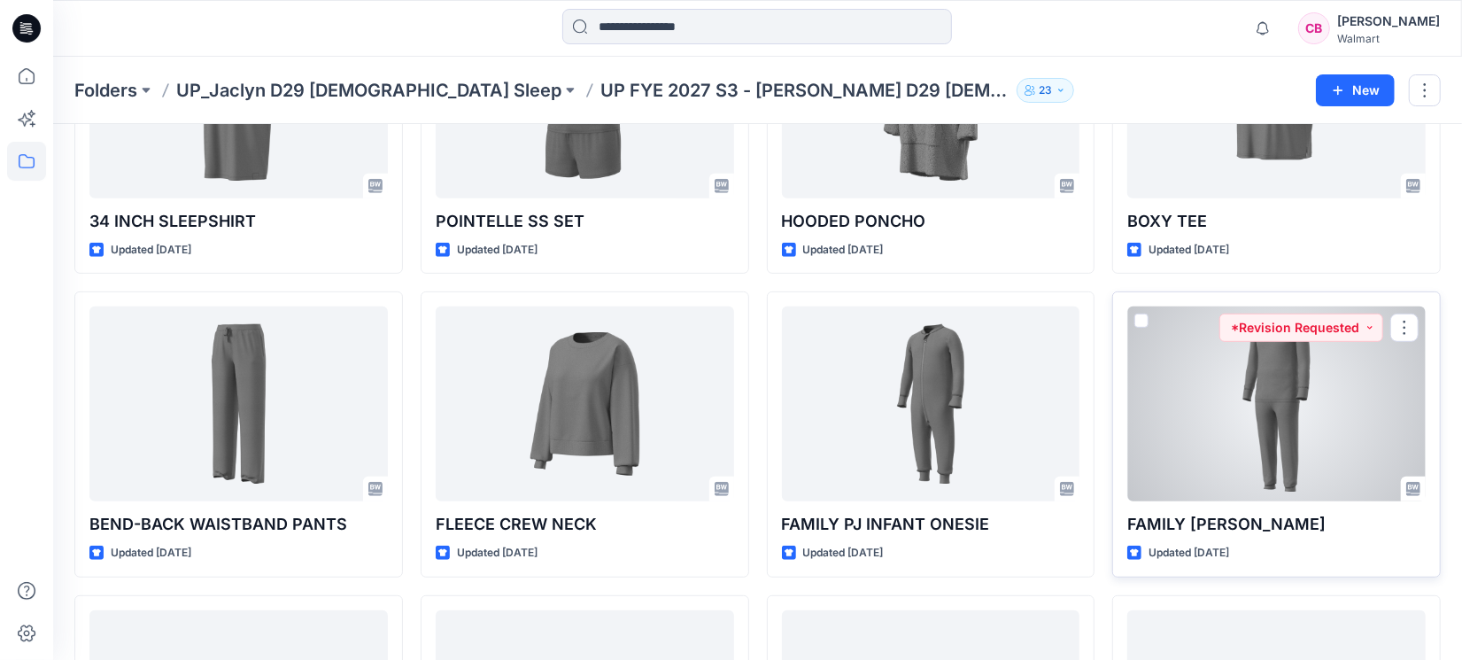
click at [1243, 434] on div at bounding box center [1277, 403] width 299 height 195
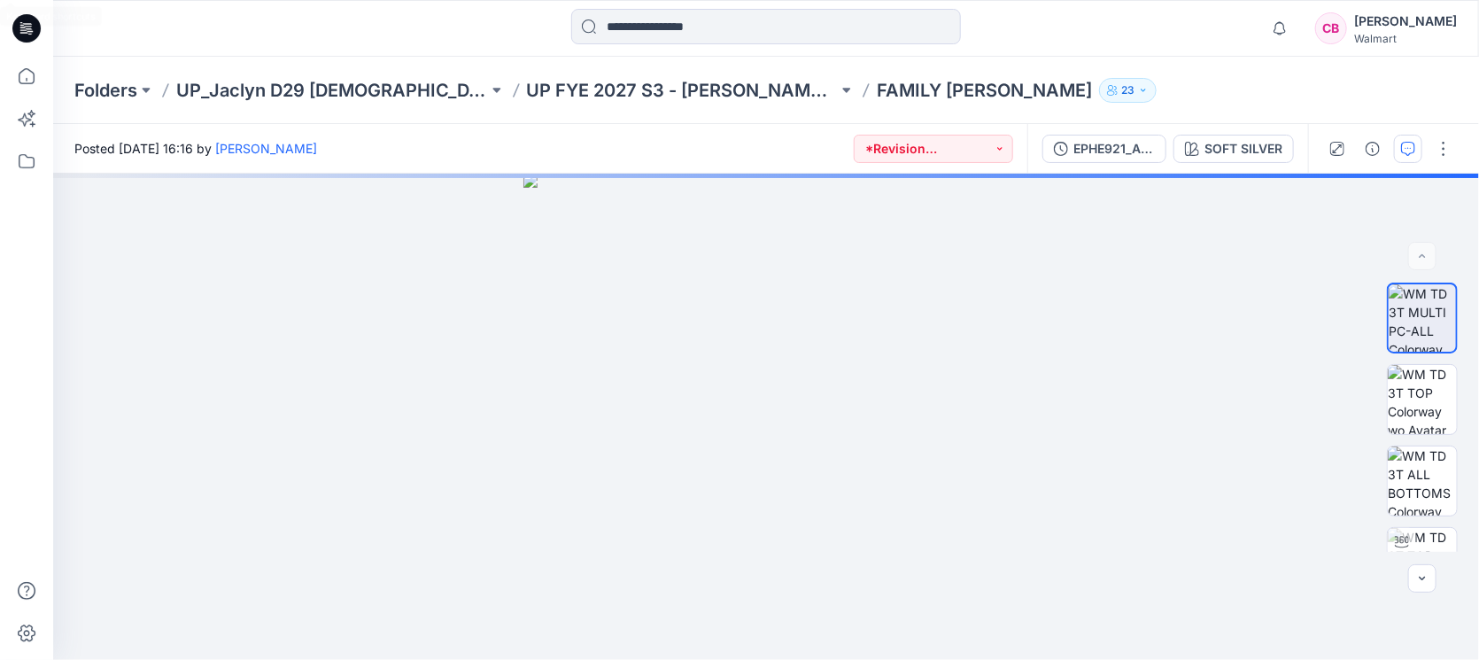
click at [1415, 147] on icon "button" at bounding box center [1408, 149] width 14 height 14
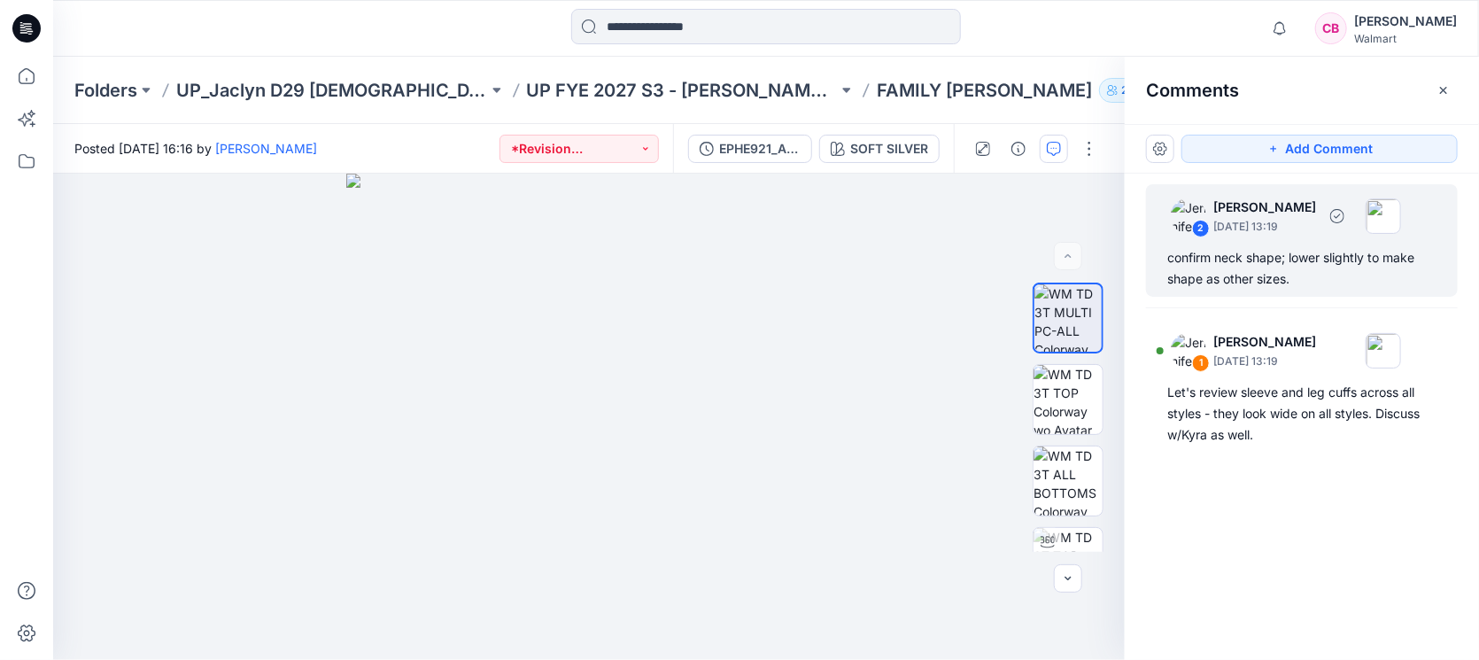
click at [1287, 273] on div "confirm neck shape; lower slightly to make shape as other sizes." at bounding box center [1301, 268] width 269 height 43
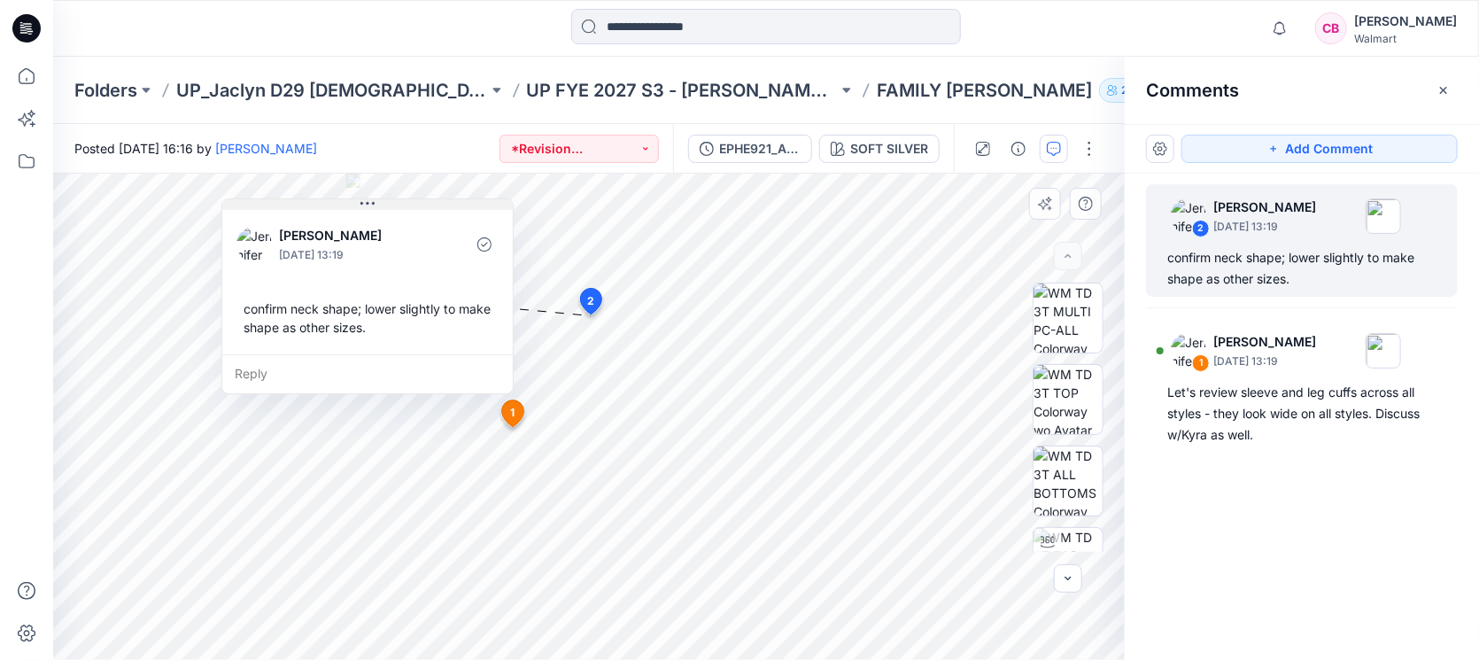
drag, startPoint x: 663, startPoint y: 330, endPoint x: 322, endPoint y: 206, distance: 364.0
click at [322, 206] on button at bounding box center [367, 204] width 291 height 11
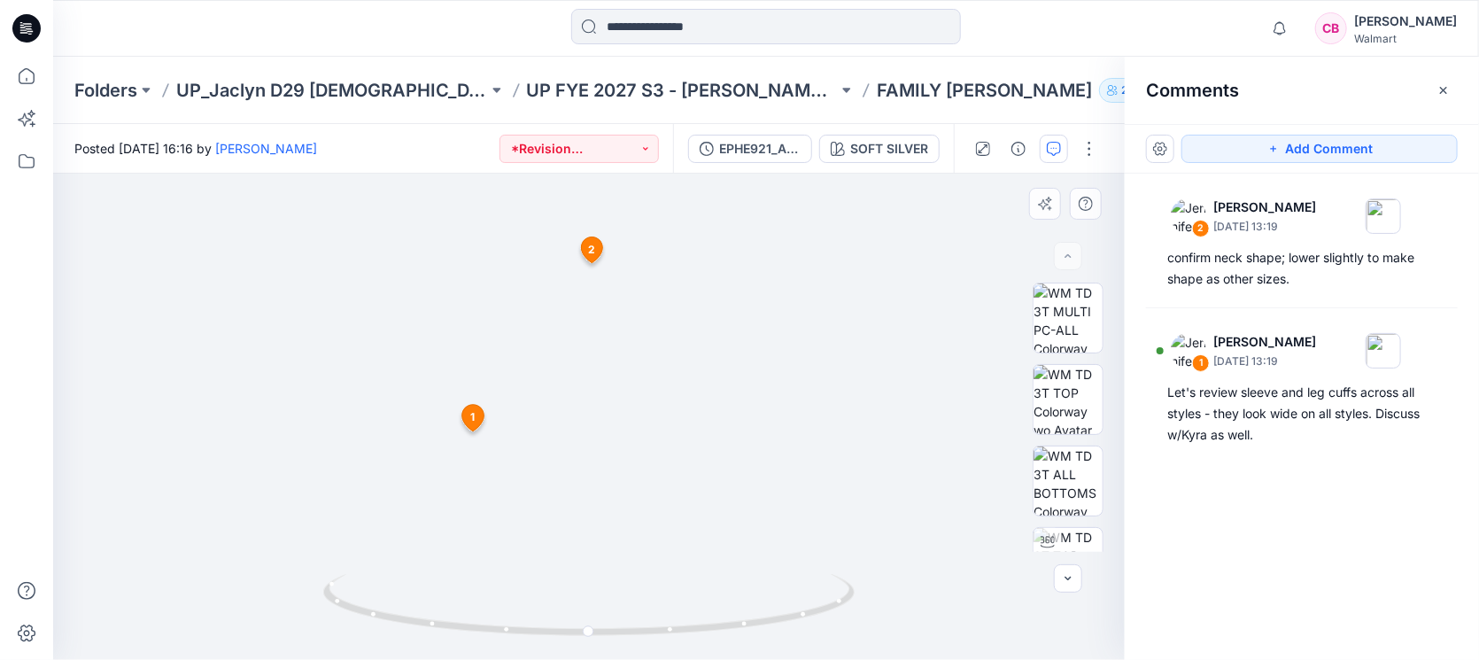
click at [594, 185] on img at bounding box center [589, 354] width 733 height 609
drag, startPoint x: 589, startPoint y: 244, endPoint x: 589, endPoint y: 277, distance: 32.8
click at [589, 277] on div "SOFT SILVER Loading... Material Properties Loading... 3 1 Jennifer Yerkes Septe…" at bounding box center [589, 417] width 1072 height 486
click at [591, 254] on span "2" at bounding box center [591, 250] width 7 height 16
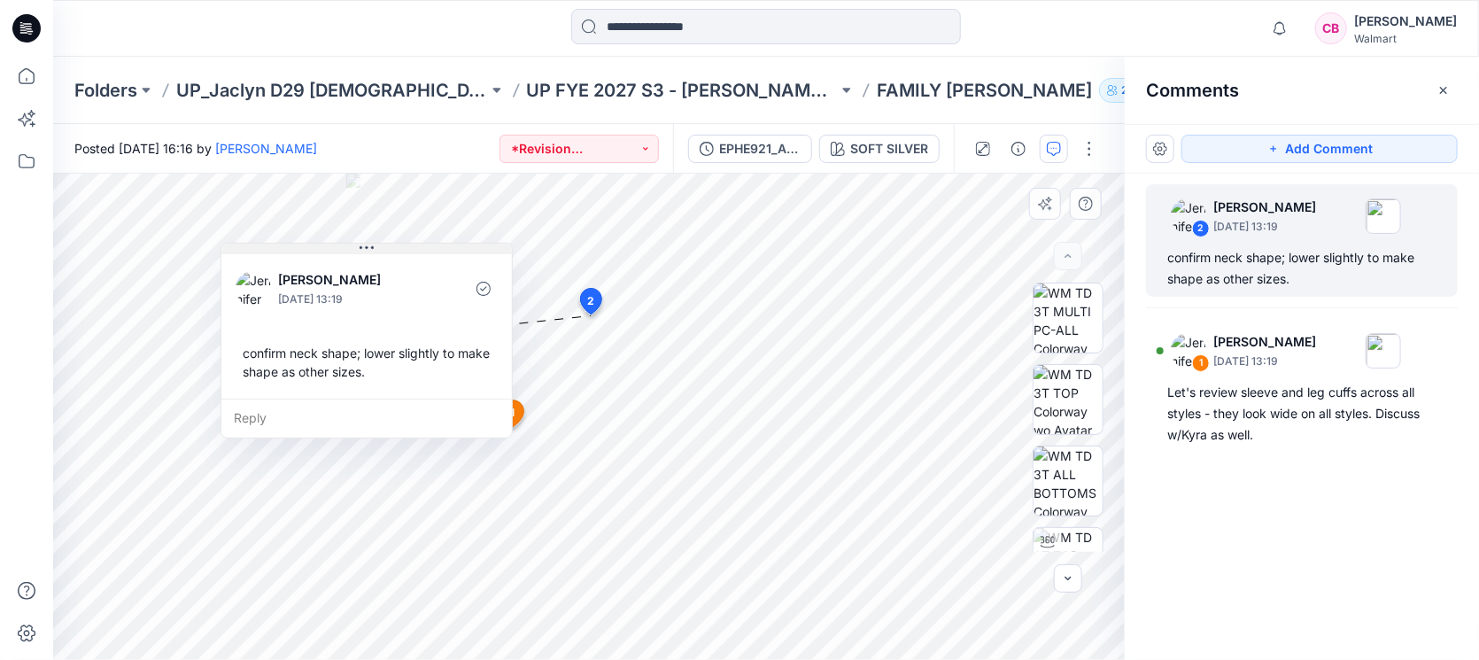
drag, startPoint x: 756, startPoint y: 334, endPoint x: 414, endPoint y: 250, distance: 352.1
click at [414, 250] on button at bounding box center [366, 249] width 291 height 11
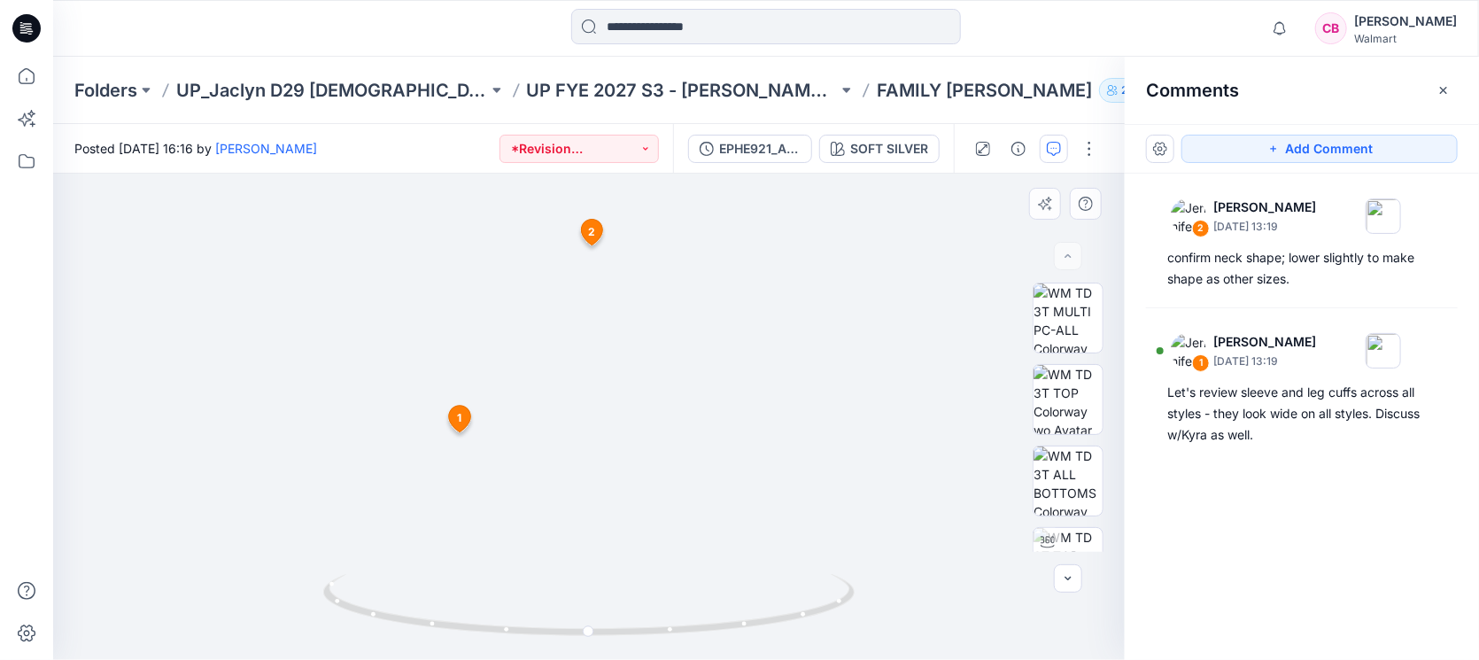
drag, startPoint x: 592, startPoint y: 233, endPoint x: 627, endPoint y: 281, distance: 59.5
click at [627, 281] on div "SOFT SILVER Loading... Material Properties Loading... 3 1 Jennifer Yerkes Septe…" at bounding box center [589, 417] width 1072 height 486
click at [593, 255] on img at bounding box center [589, 335] width 814 height 650
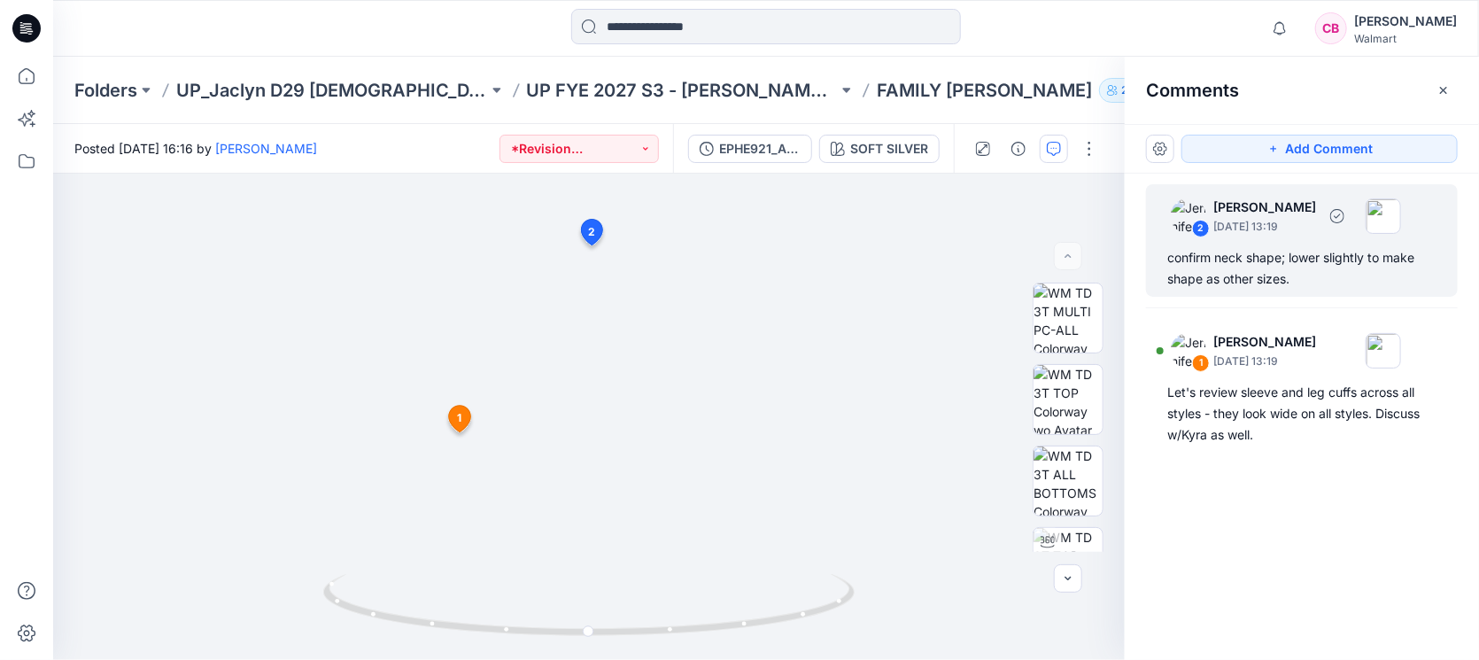
click at [1340, 262] on div "confirm neck shape; lower slightly to make shape as other sizes." at bounding box center [1301, 268] width 269 height 43
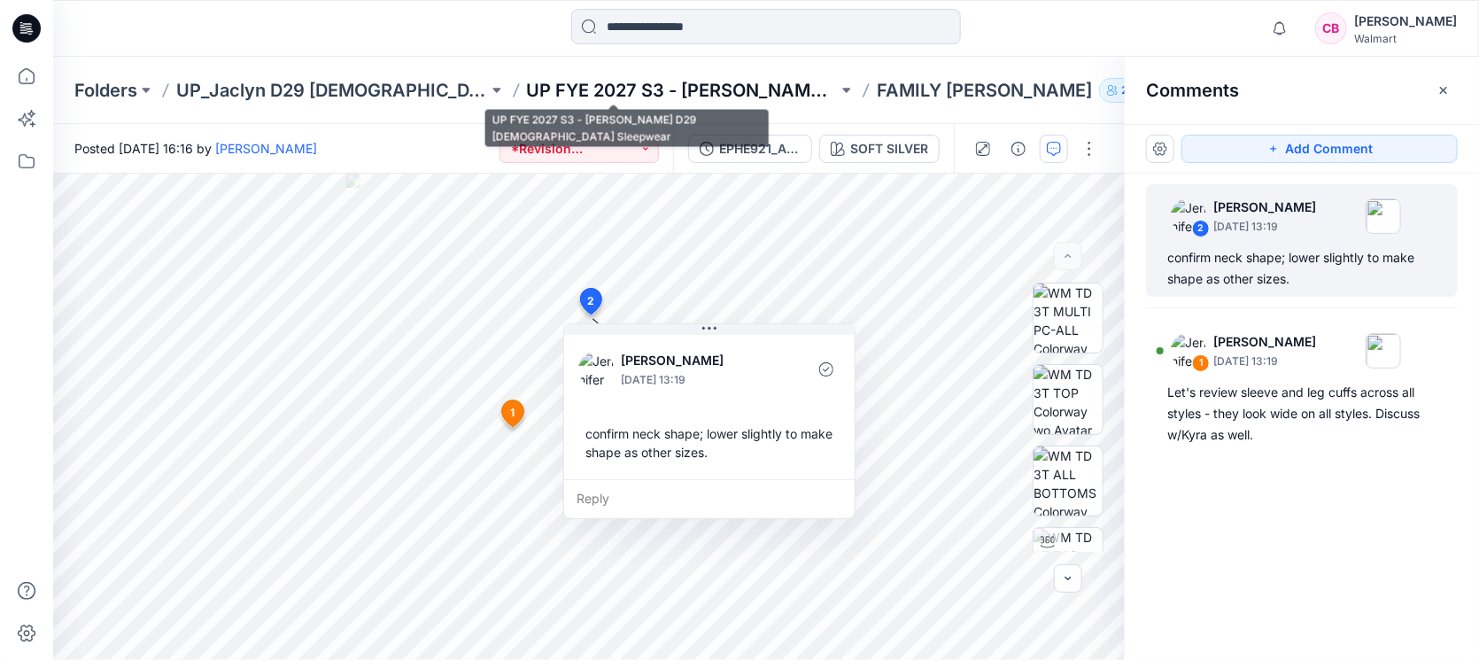
click at [668, 98] on p "UP FYE 2027 S3 - Jaclyn D29 Ladies Sleepwear" at bounding box center [683, 90] width 312 height 25
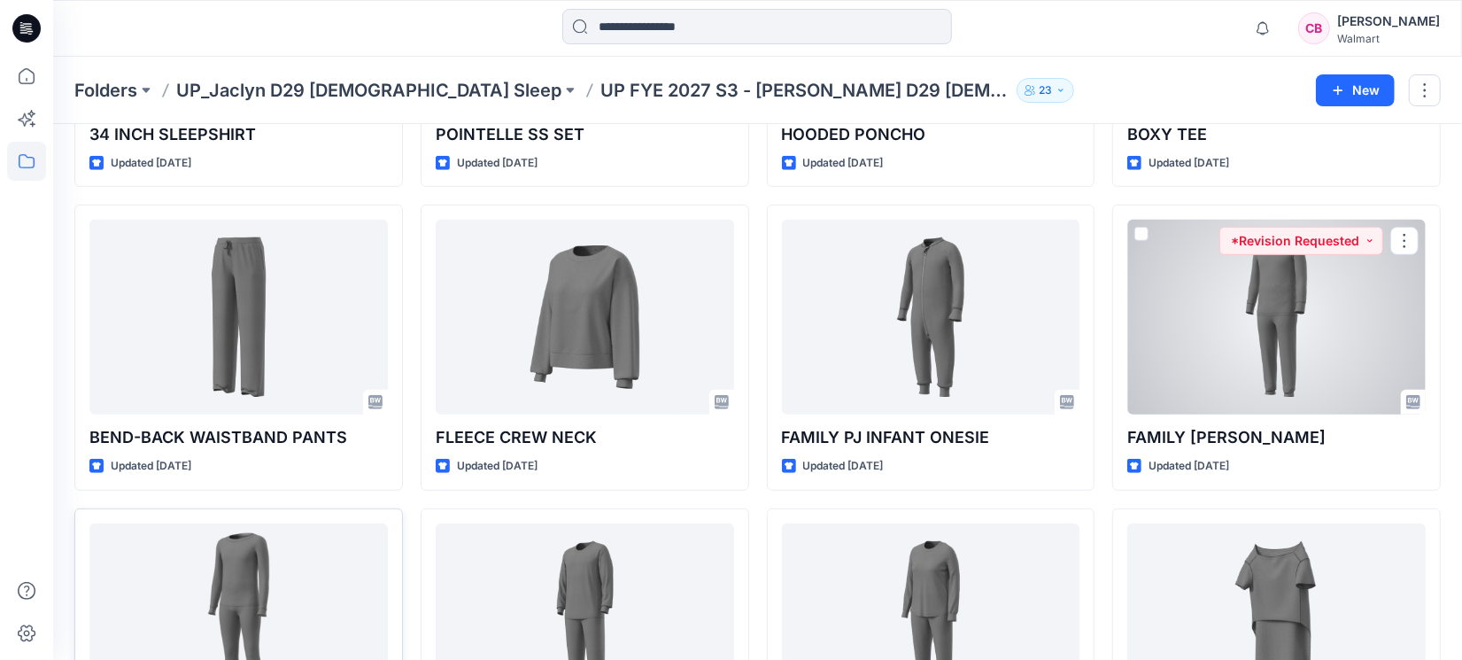
scroll to position [736, 0]
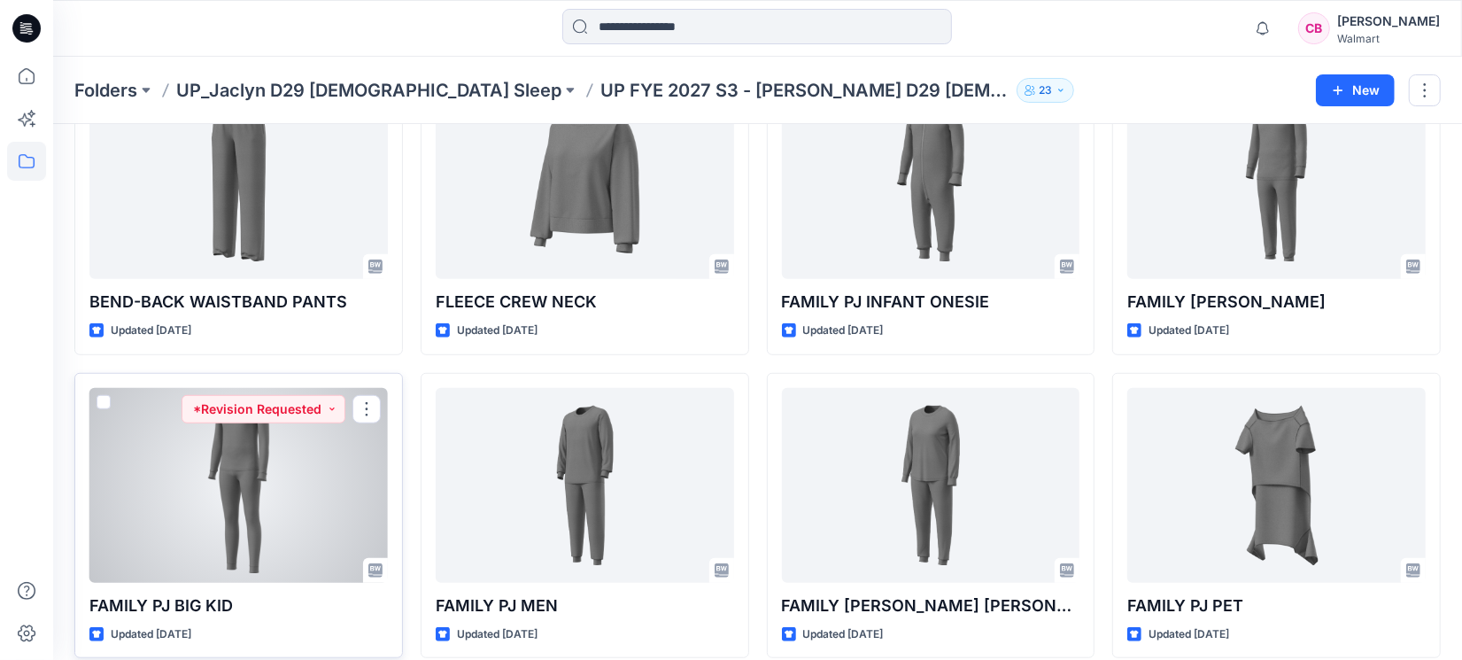
click at [228, 517] on div at bounding box center [238, 485] width 299 height 195
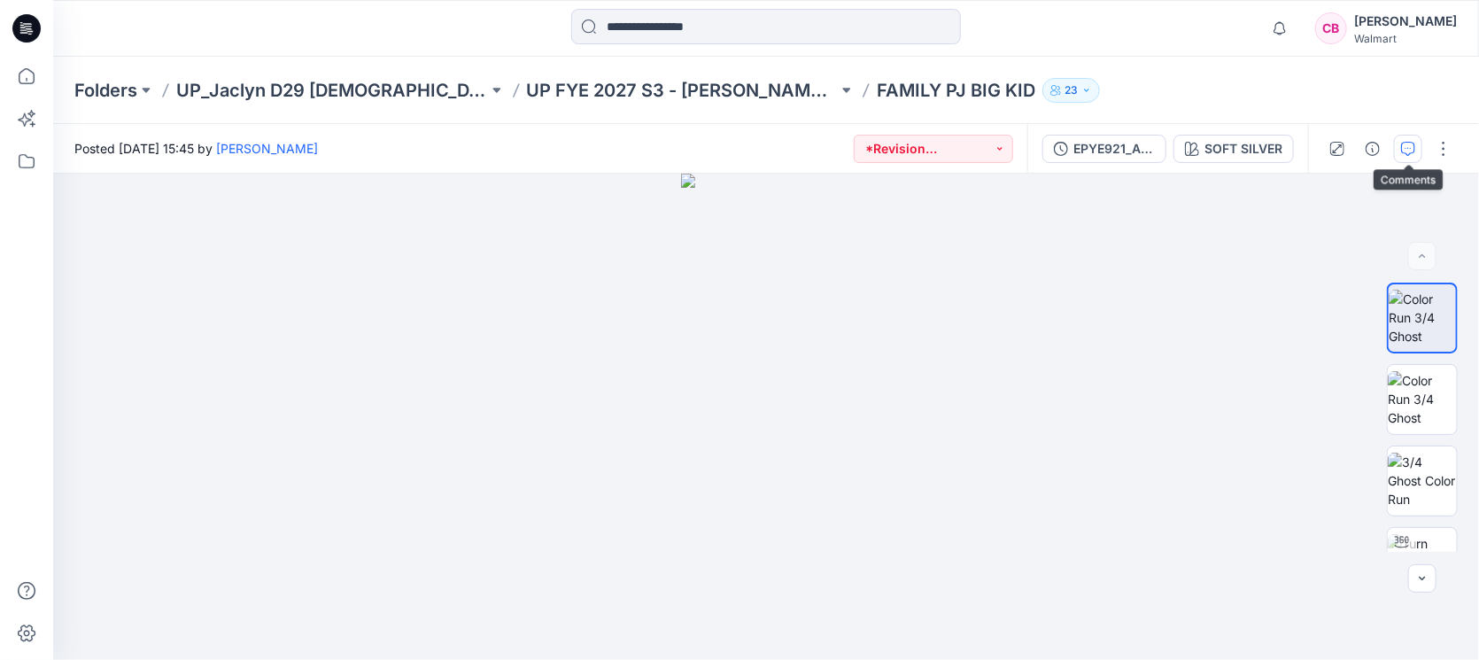
click at [1405, 143] on icon "button" at bounding box center [1408, 149] width 14 height 14
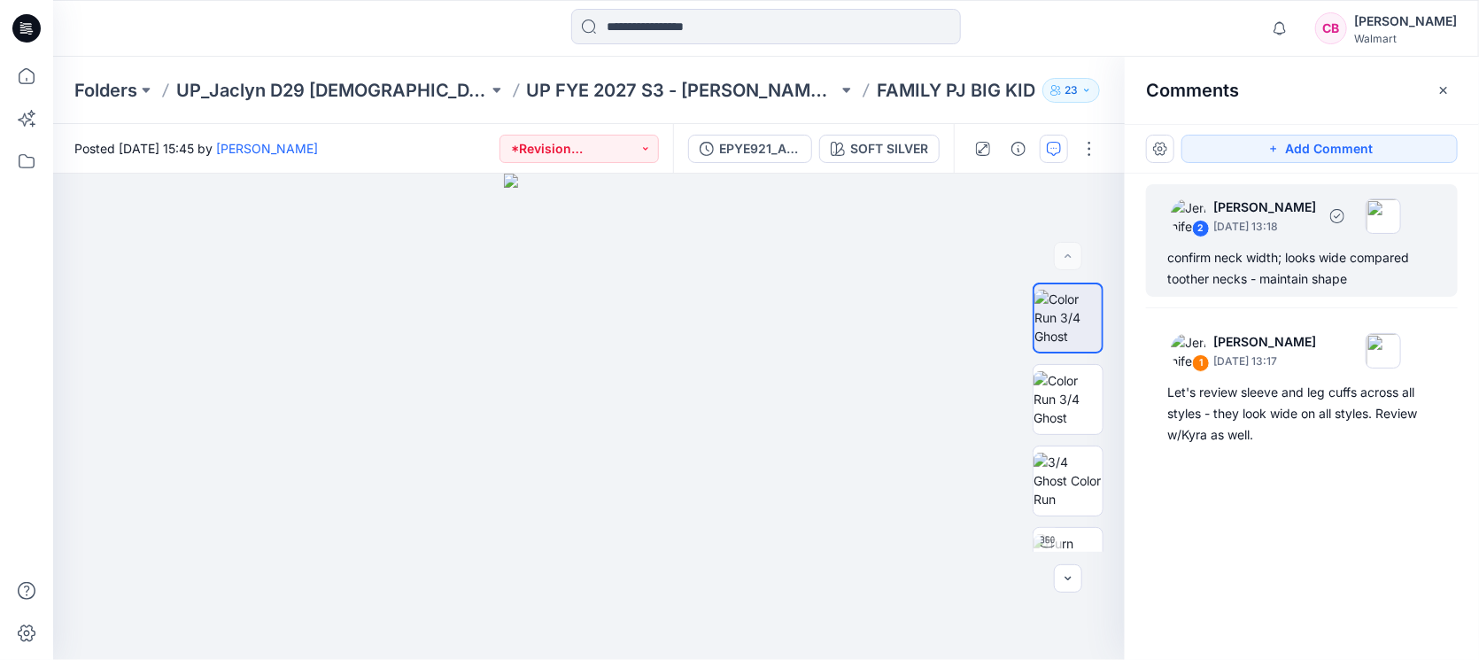
click at [1317, 241] on div "2 Jennifer Yerkes September 25, 2025 13:18 confirm neck width; looks wide compa…" at bounding box center [1302, 240] width 312 height 112
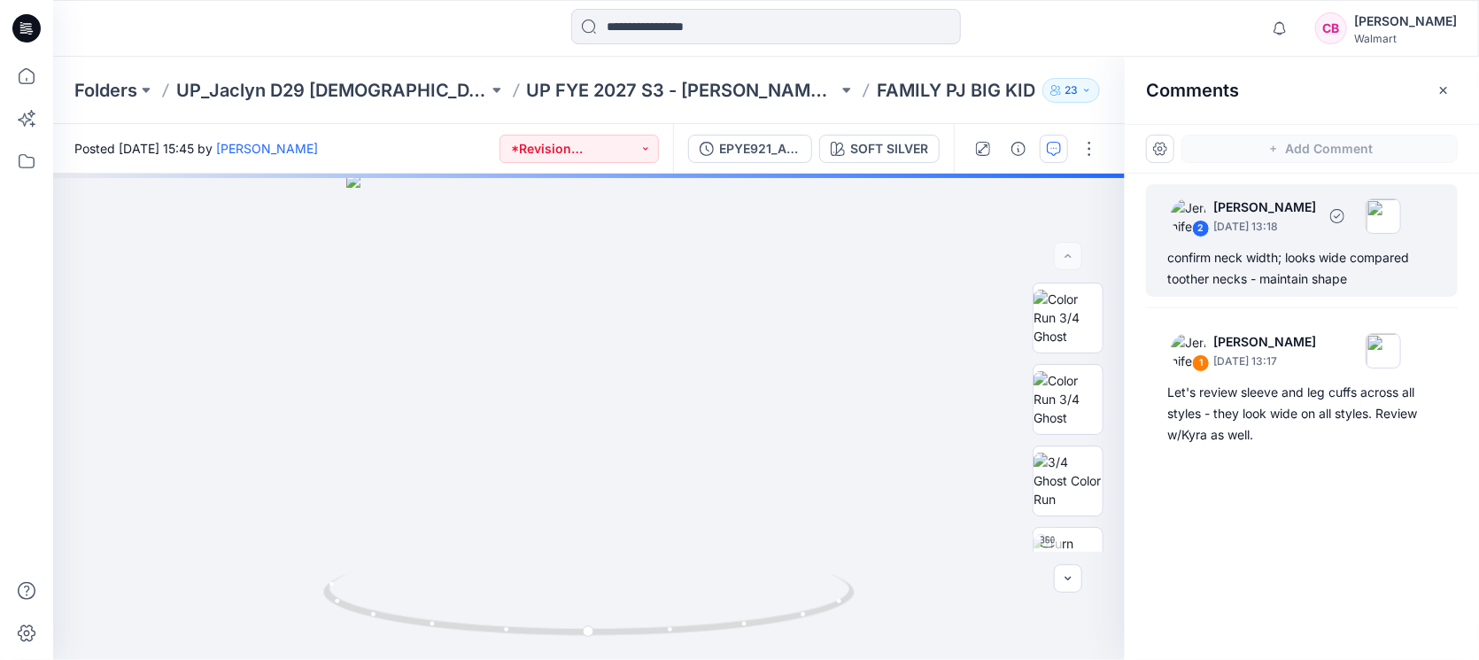
click at [1307, 261] on div "confirm neck width; looks wide compared toother necks - maintain shape" at bounding box center [1301, 268] width 269 height 43
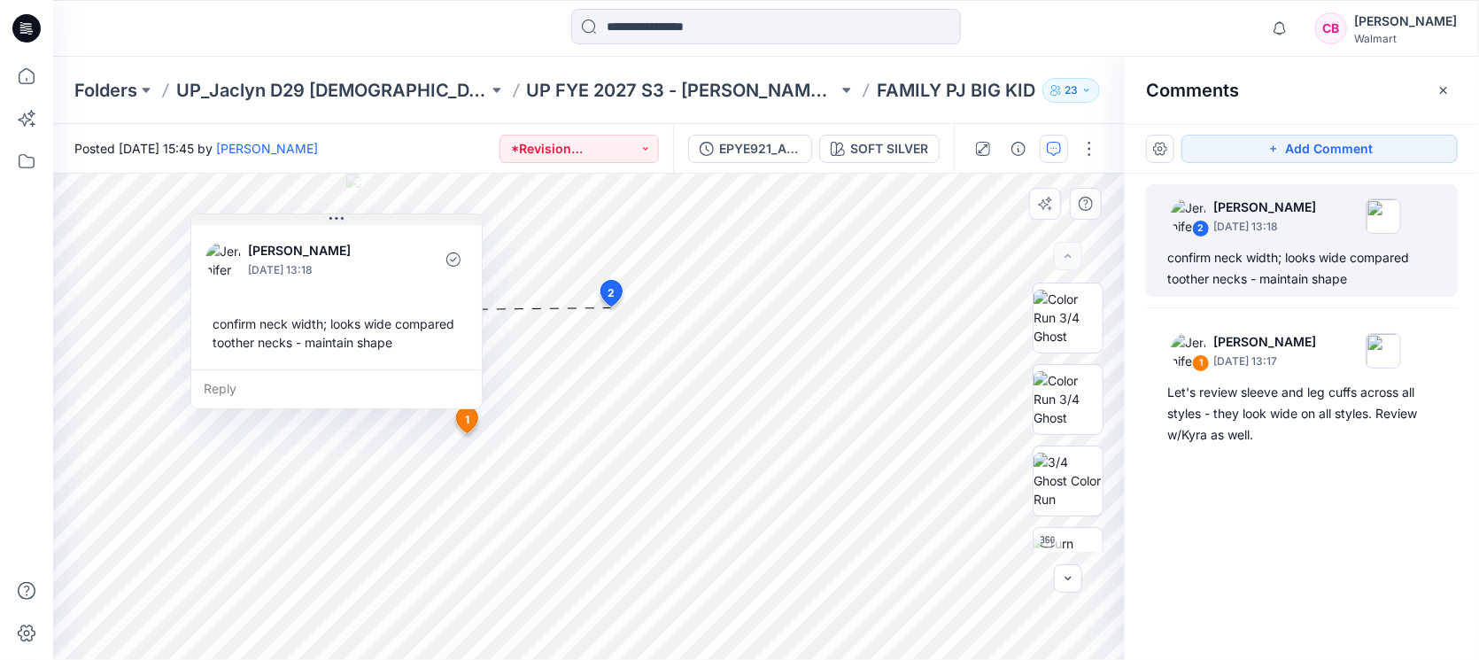
drag, startPoint x: 879, startPoint y: 248, endPoint x: 454, endPoint y: 219, distance: 425.3
click at [454, 219] on button at bounding box center [336, 219] width 291 height 11
